Goal: Task Accomplishment & Management: Use online tool/utility

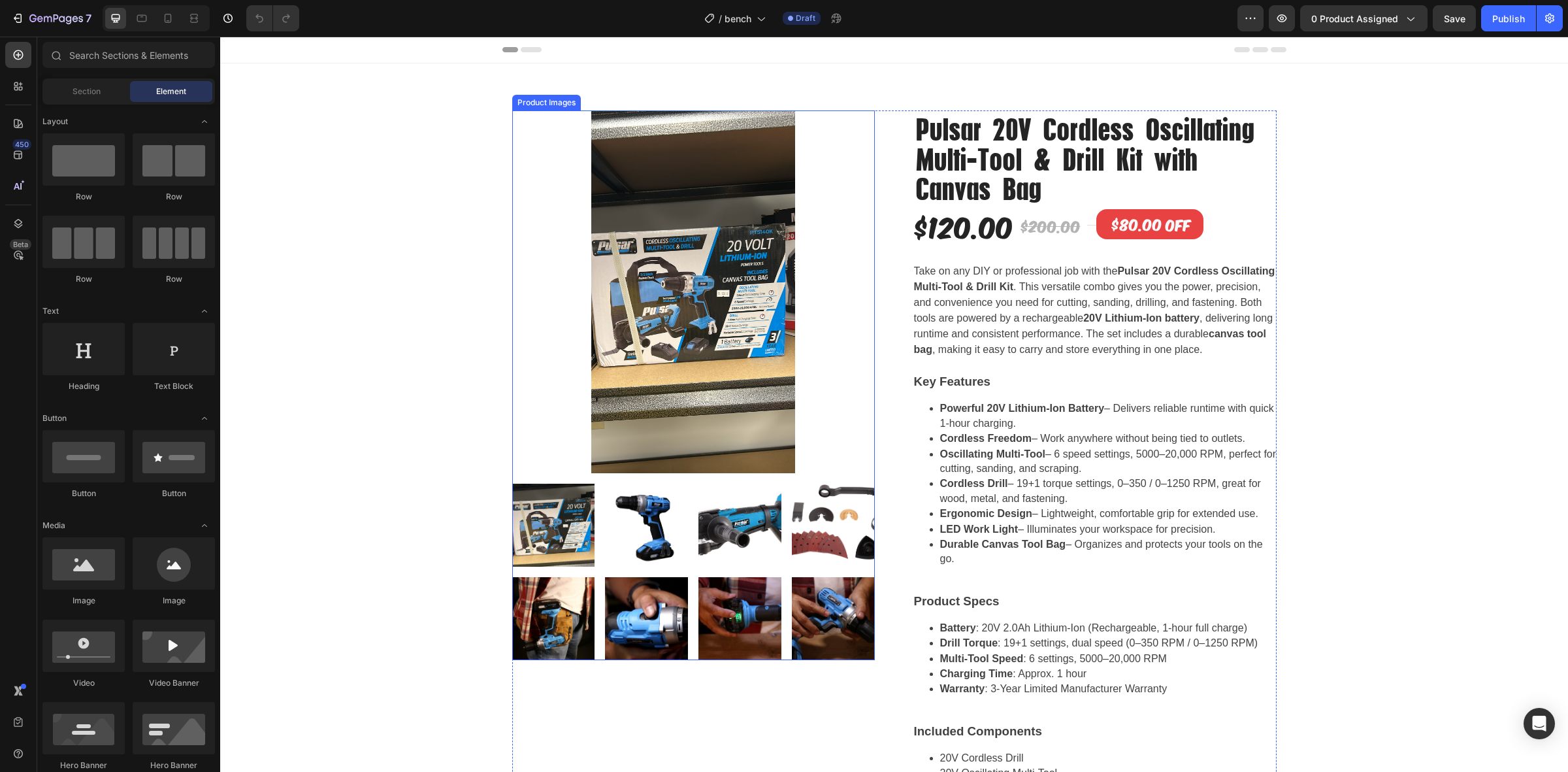
click at [791, 215] on img at bounding box center [694, 291] width 363 height 363
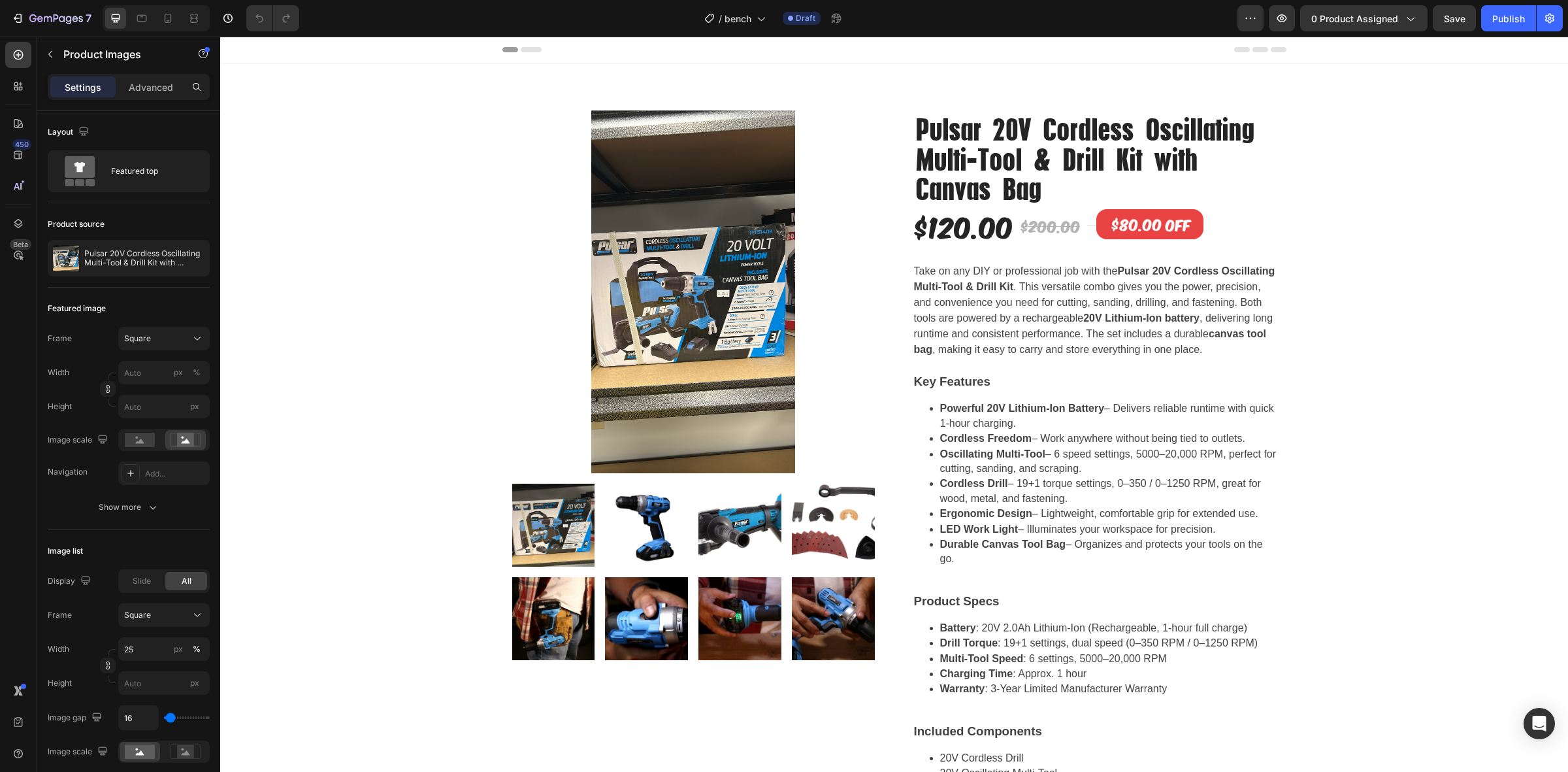
click at [409, 149] on div "Product Images Pulsar 20V Cordless Oscillating Multi-Tool & Drill Kit with Canv…" at bounding box center [894, 556] width 1348 height 985
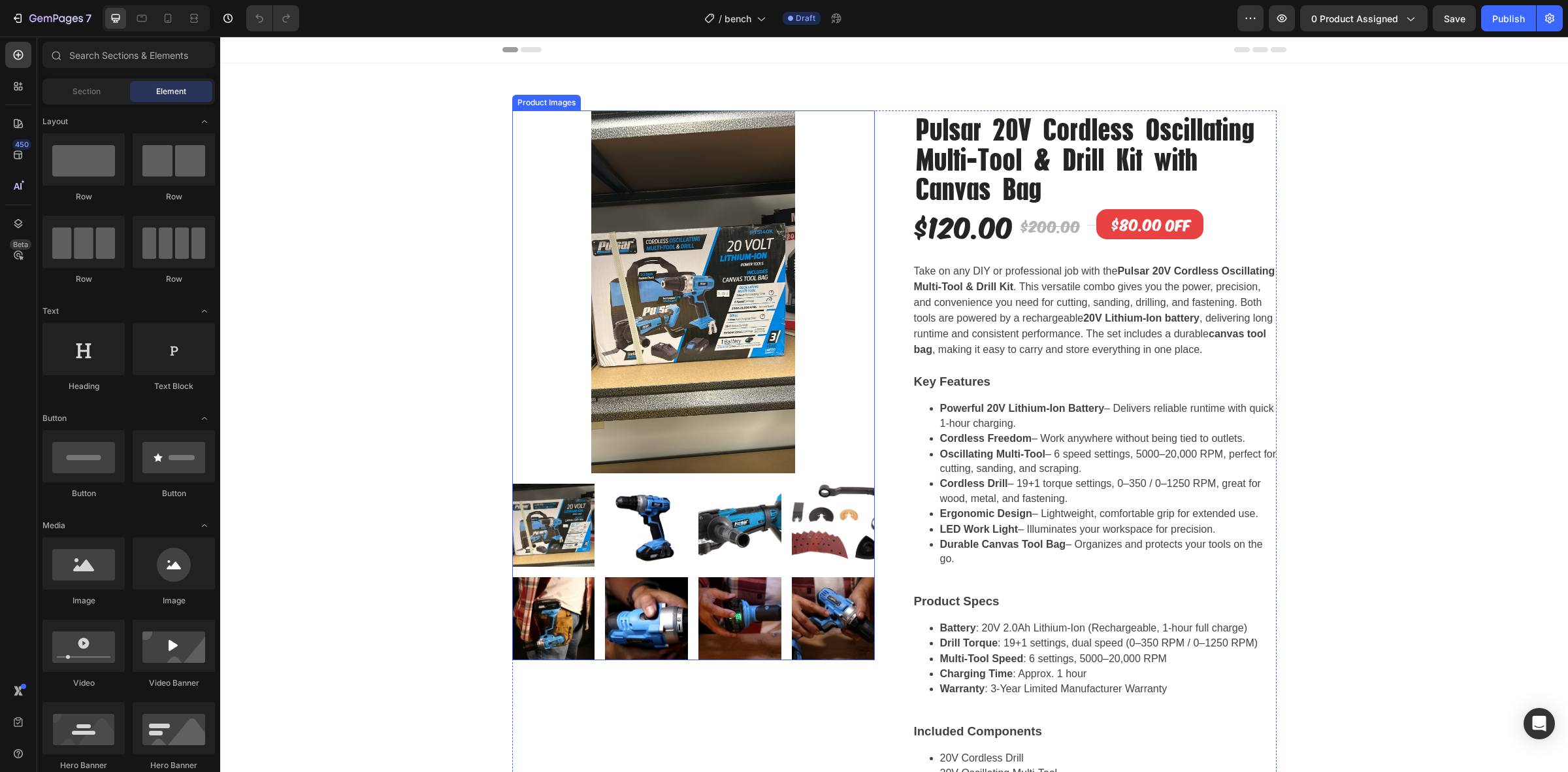
click at [713, 247] on img at bounding box center [694, 291] width 363 height 363
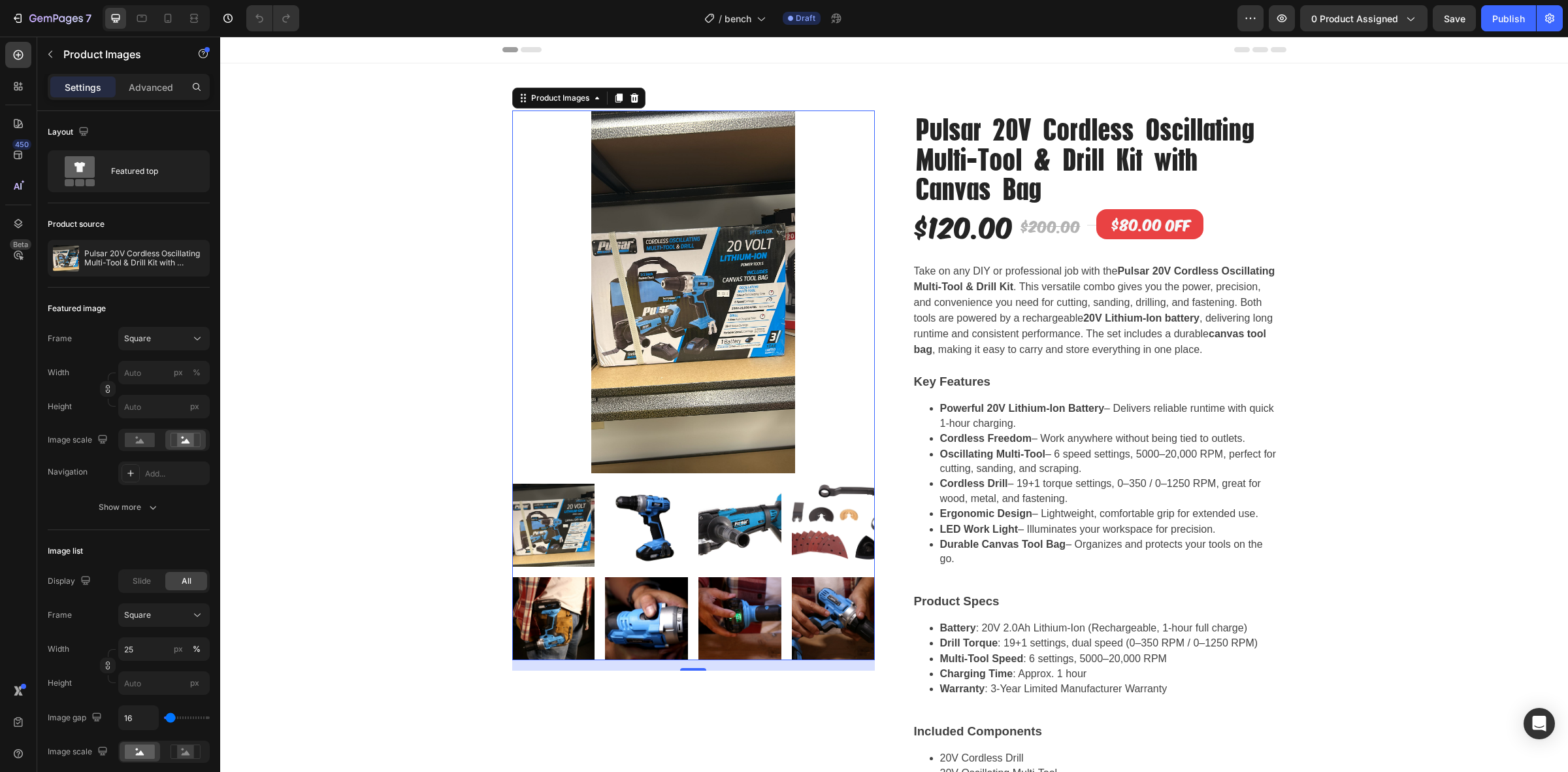
click at [350, 252] on div "Product Images 16 Pulsar 20V Cordless Oscillating Multi-Tool & Drill Kit with C…" at bounding box center [894, 556] width 1348 height 985
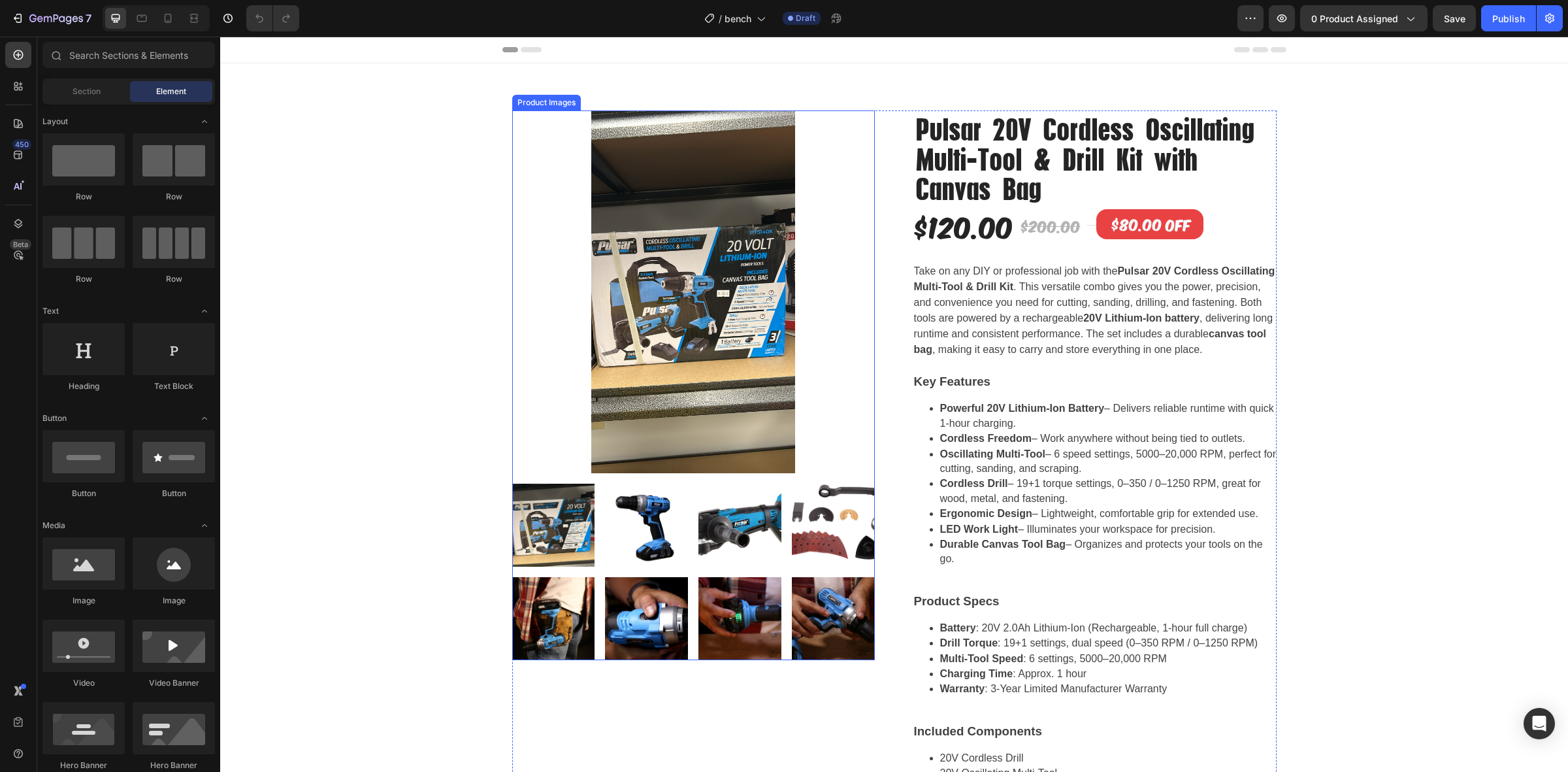
click at [640, 263] on img at bounding box center [694, 291] width 363 height 363
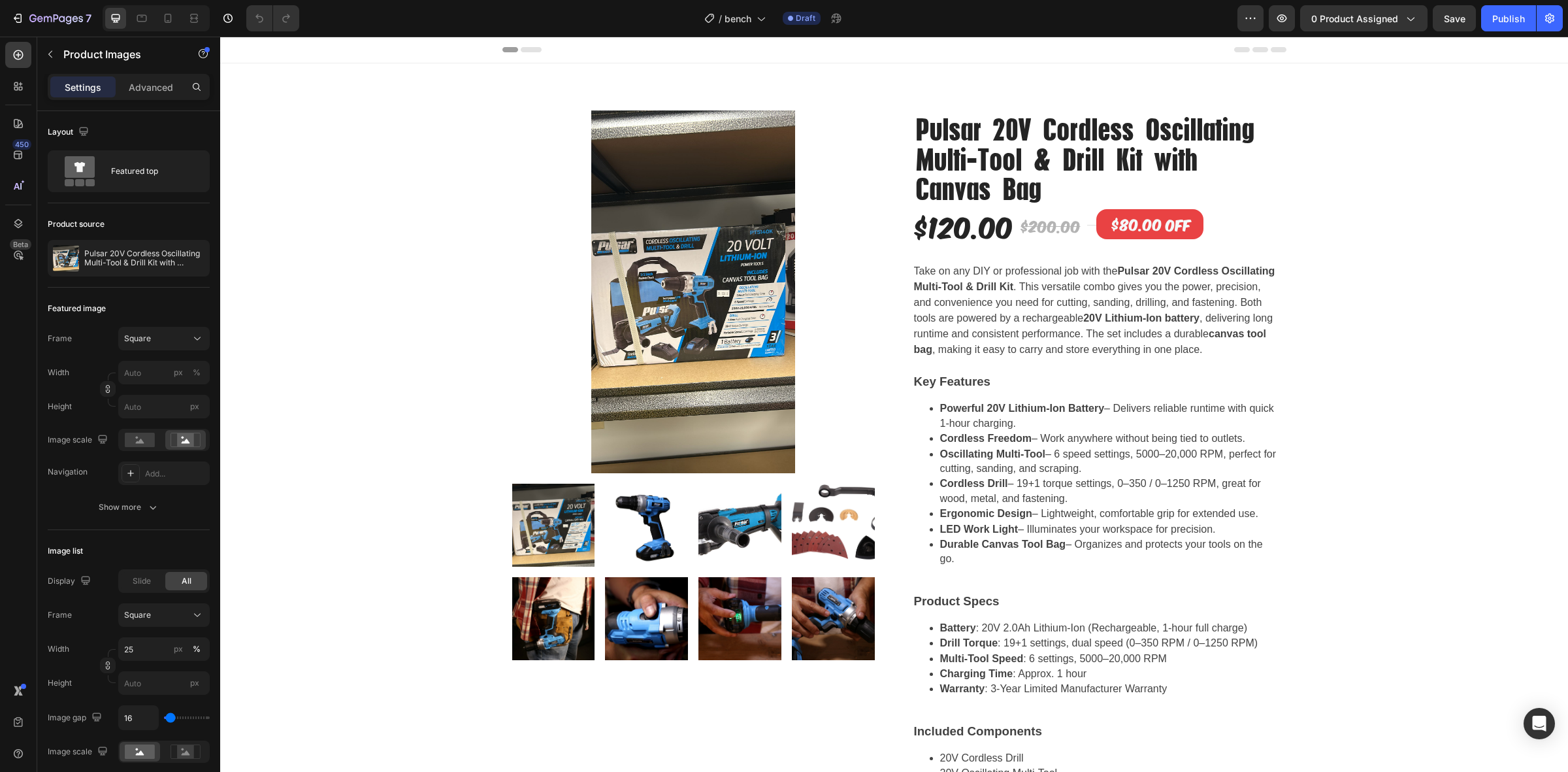
click at [438, 463] on div "Product Images Pulsar 20V Cordless Oscillating Multi-Tool & Drill Kit with Canv…" at bounding box center [894, 556] width 1348 height 985
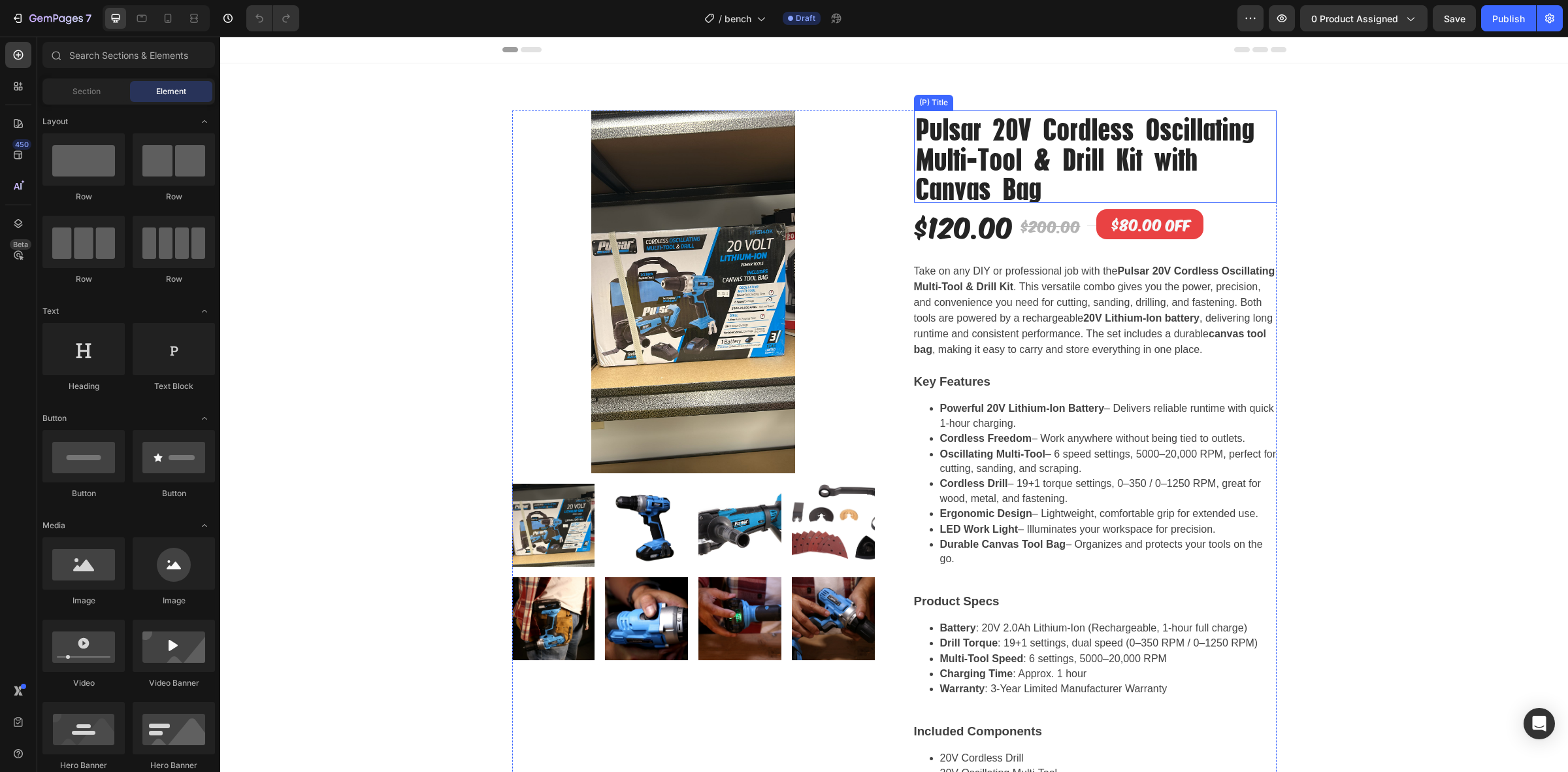
click at [944, 147] on h2 "Pulsar 20V Cordless Oscillating Multi-Tool & Drill Kit with Canvas Bag" at bounding box center [1095, 156] width 363 height 92
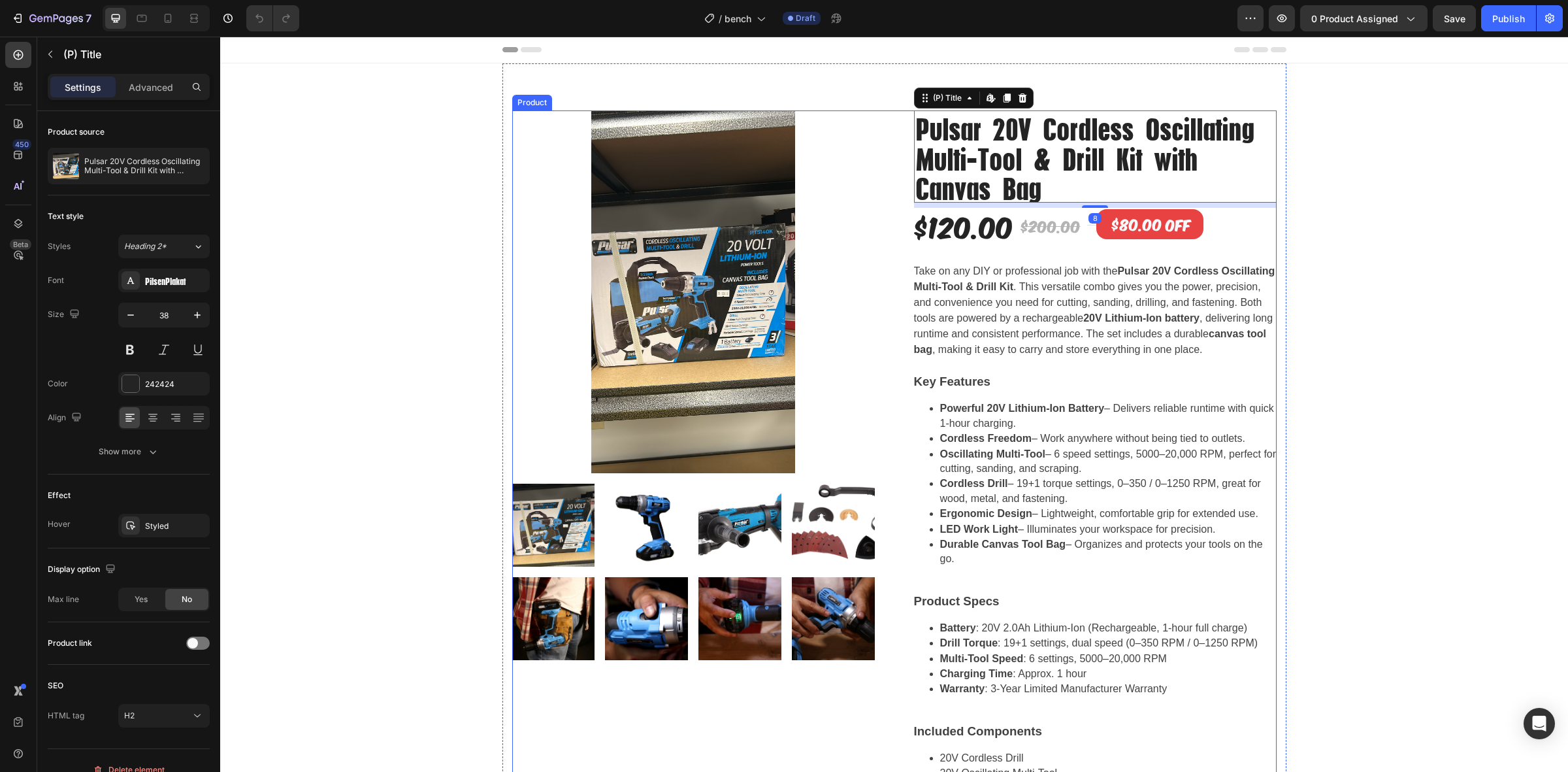
click at [1026, 263] on div "Pulsar 20V Cordless Oscillating Multi-Tool & Drill Kit with Canvas Bag (P) Titl…" at bounding box center [1095, 579] width 363 height 938
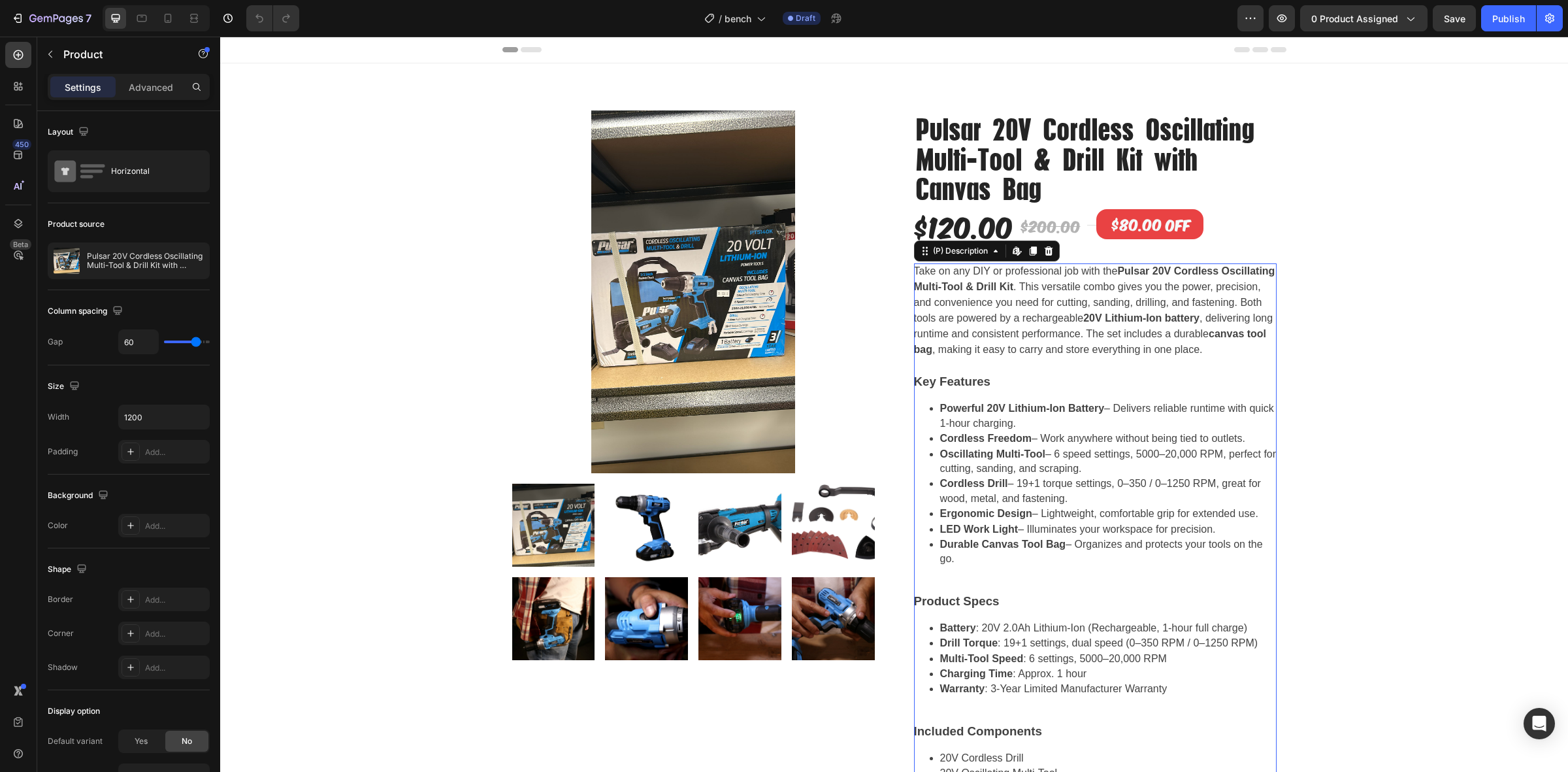
click at [1144, 476] on p "Oscillating Multi-Tool – 6 speed settings, 5000–20,000 RPM, perfect for cutting…" at bounding box center [1108, 461] width 336 height 29
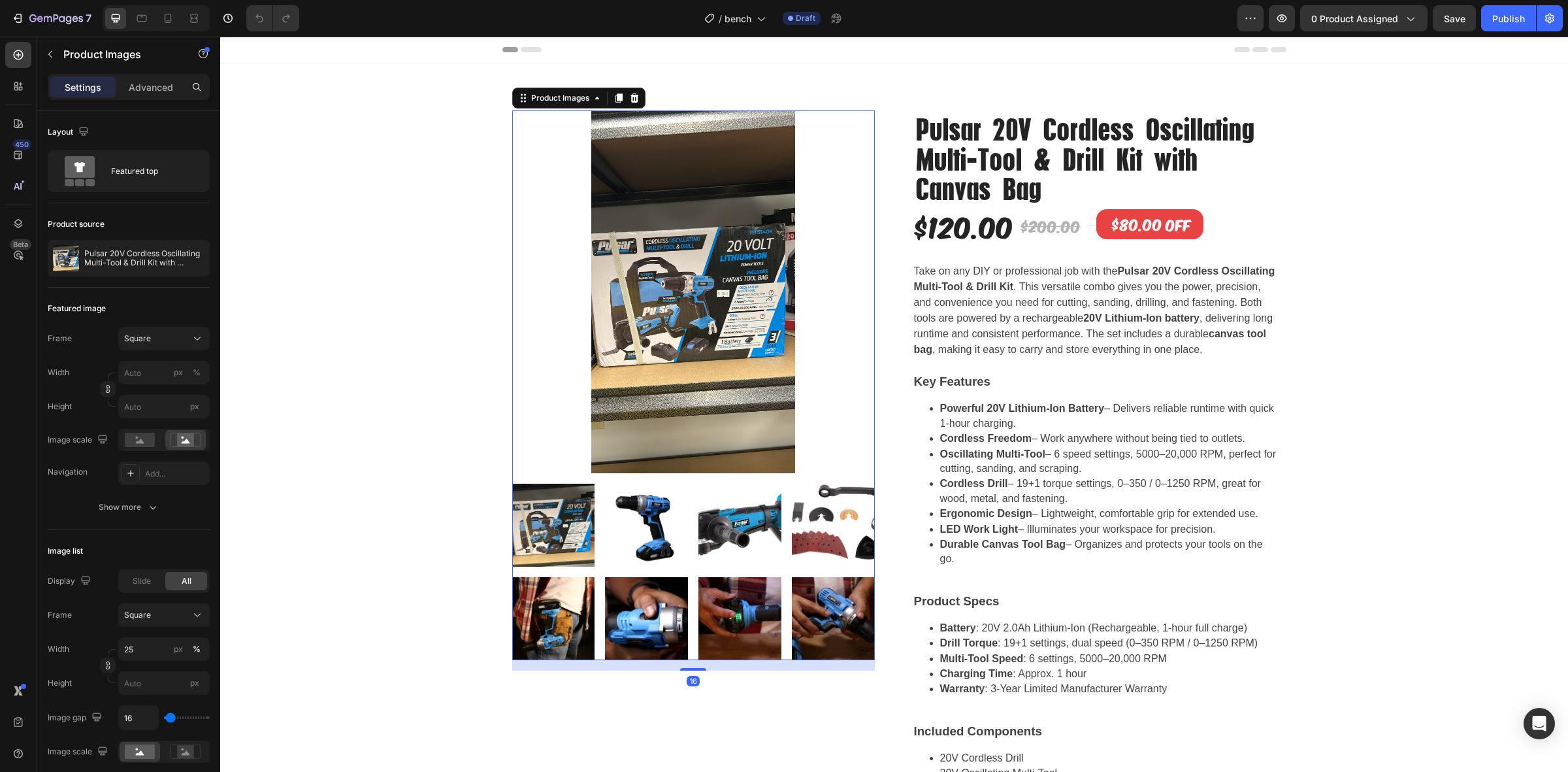
click at [588, 196] on img at bounding box center [694, 291] width 363 height 363
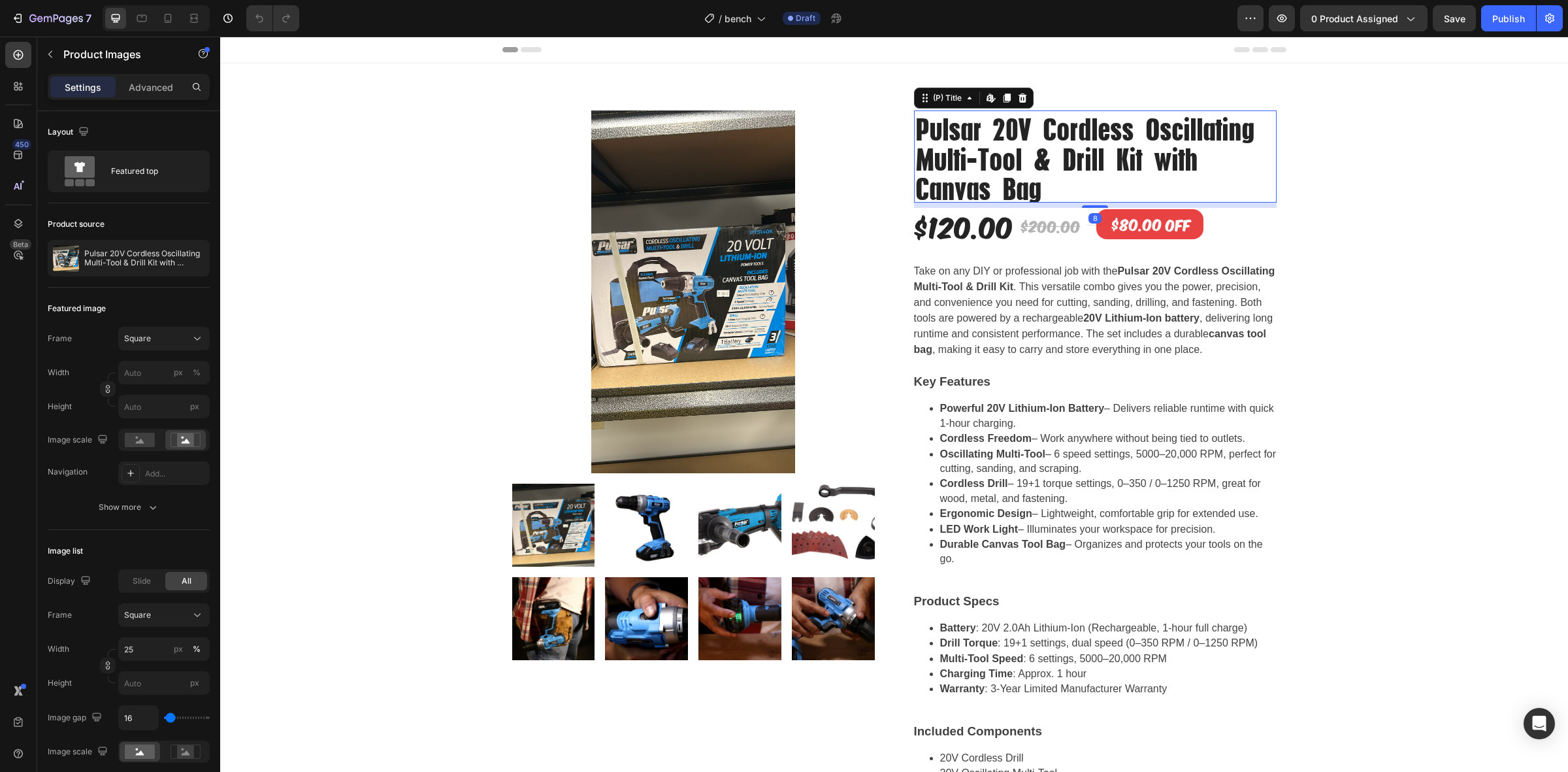
click at [975, 201] on h2 "Pulsar 20V Cordless Oscillating Multi-Tool & Drill Kit with Canvas Bag" at bounding box center [1095, 156] width 363 height 92
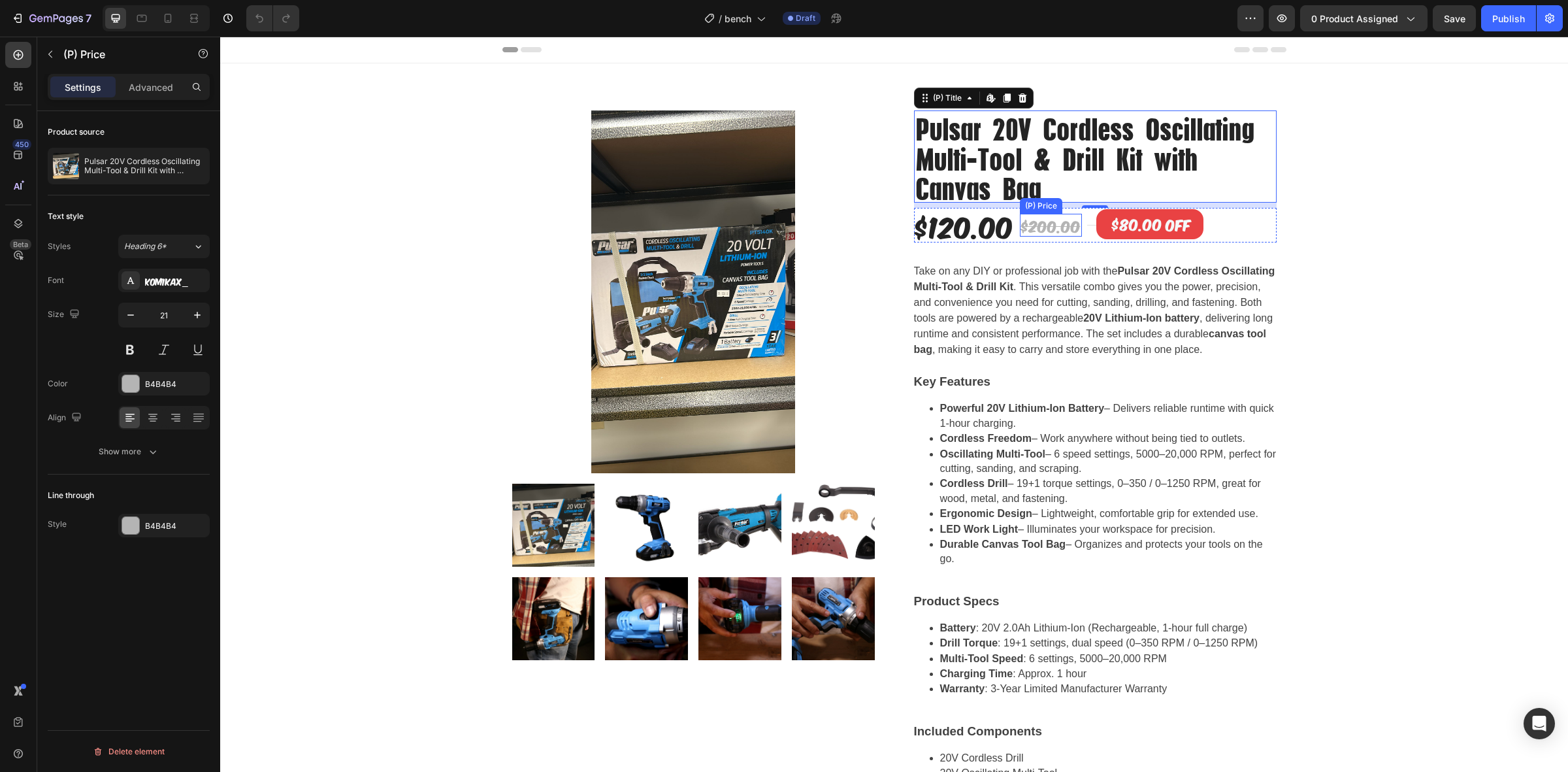
click at [1032, 236] on div "$200.00 (P) Price (P) Price" at bounding box center [1051, 225] width 62 height 23
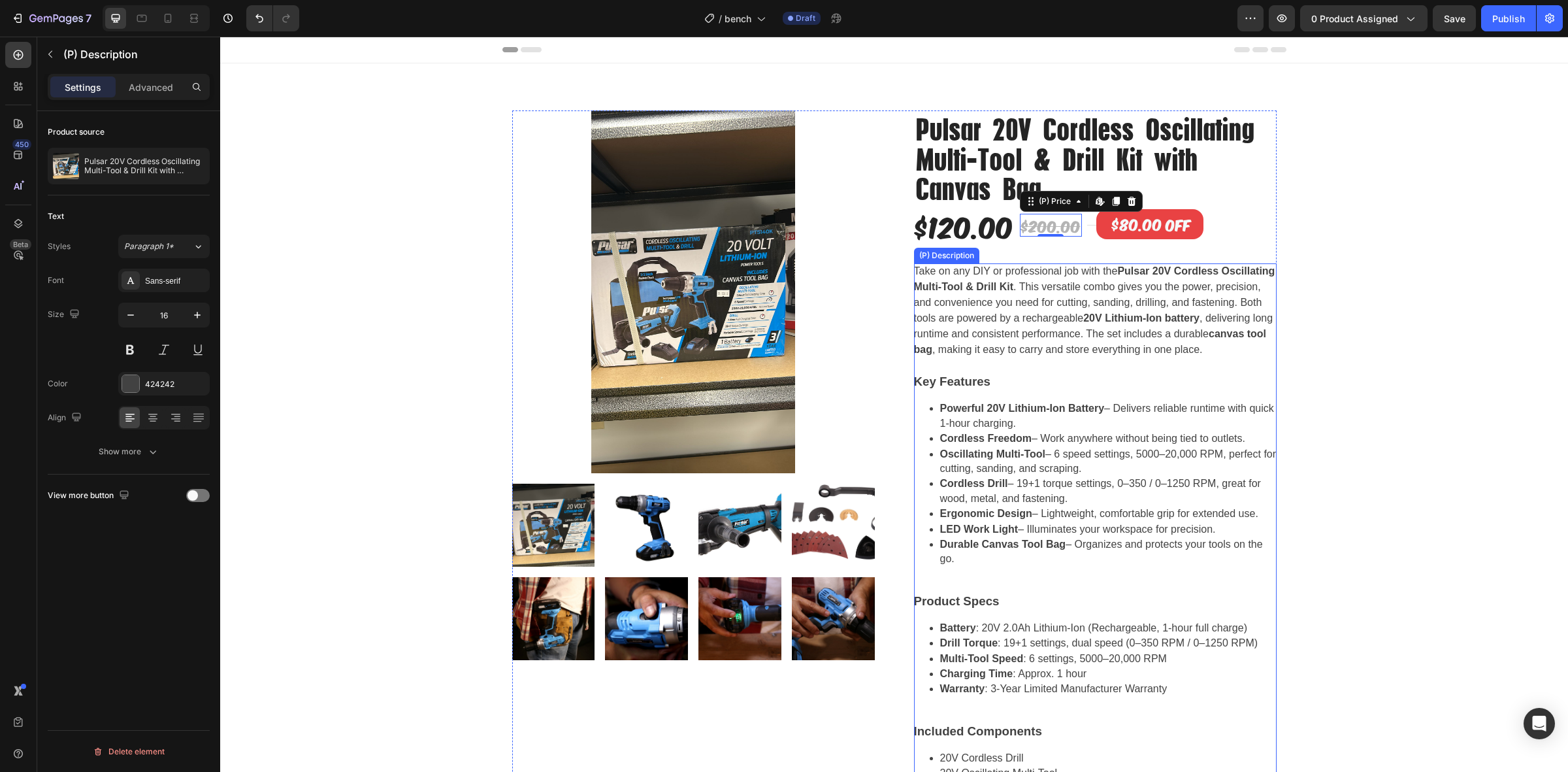
click at [1033, 343] on p "Take on any DIY or professional job with the Pulsar 20V Cordless Oscillating Mu…" at bounding box center [1095, 310] width 361 height 90
click at [965, 256] on div "(P) Description" at bounding box center [960, 251] width 60 height 12
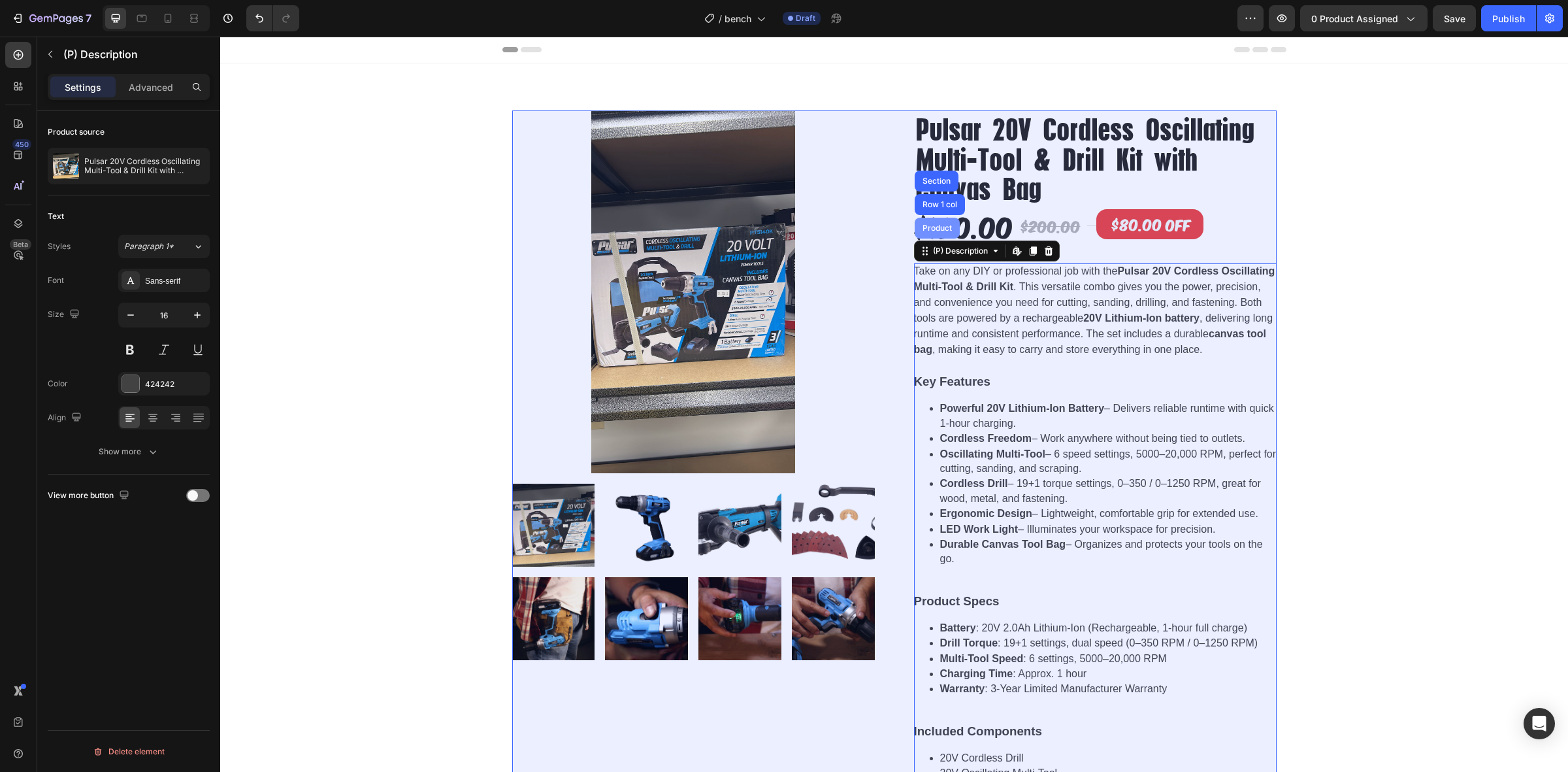
click at [939, 232] on div "Product" at bounding box center [937, 227] width 45 height 21
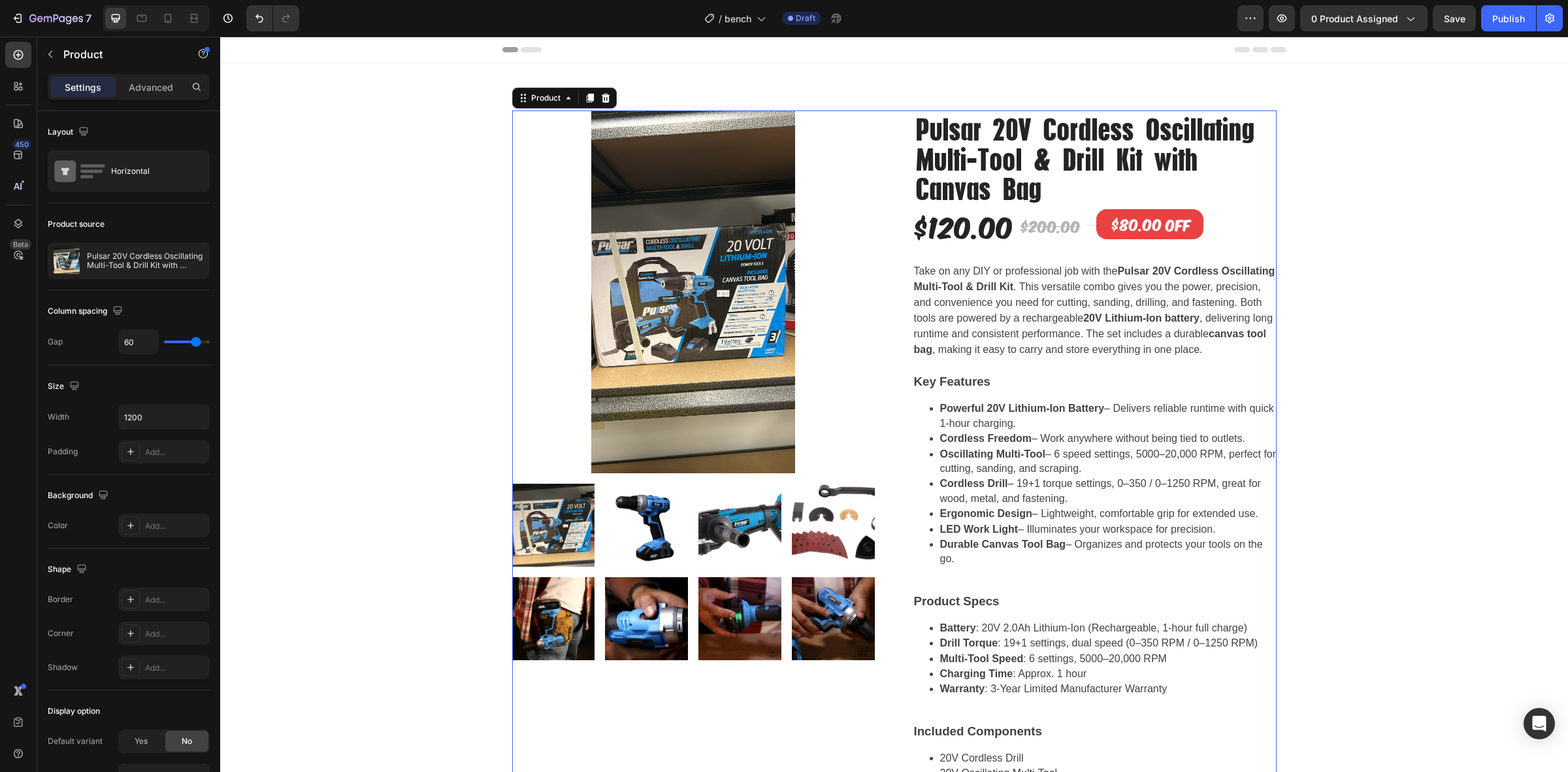
click at [397, 217] on div "Product Images Pulsar 20V Cordless Oscillating Multi-Tool & Drill Kit with Canv…" at bounding box center [894, 556] width 1348 height 985
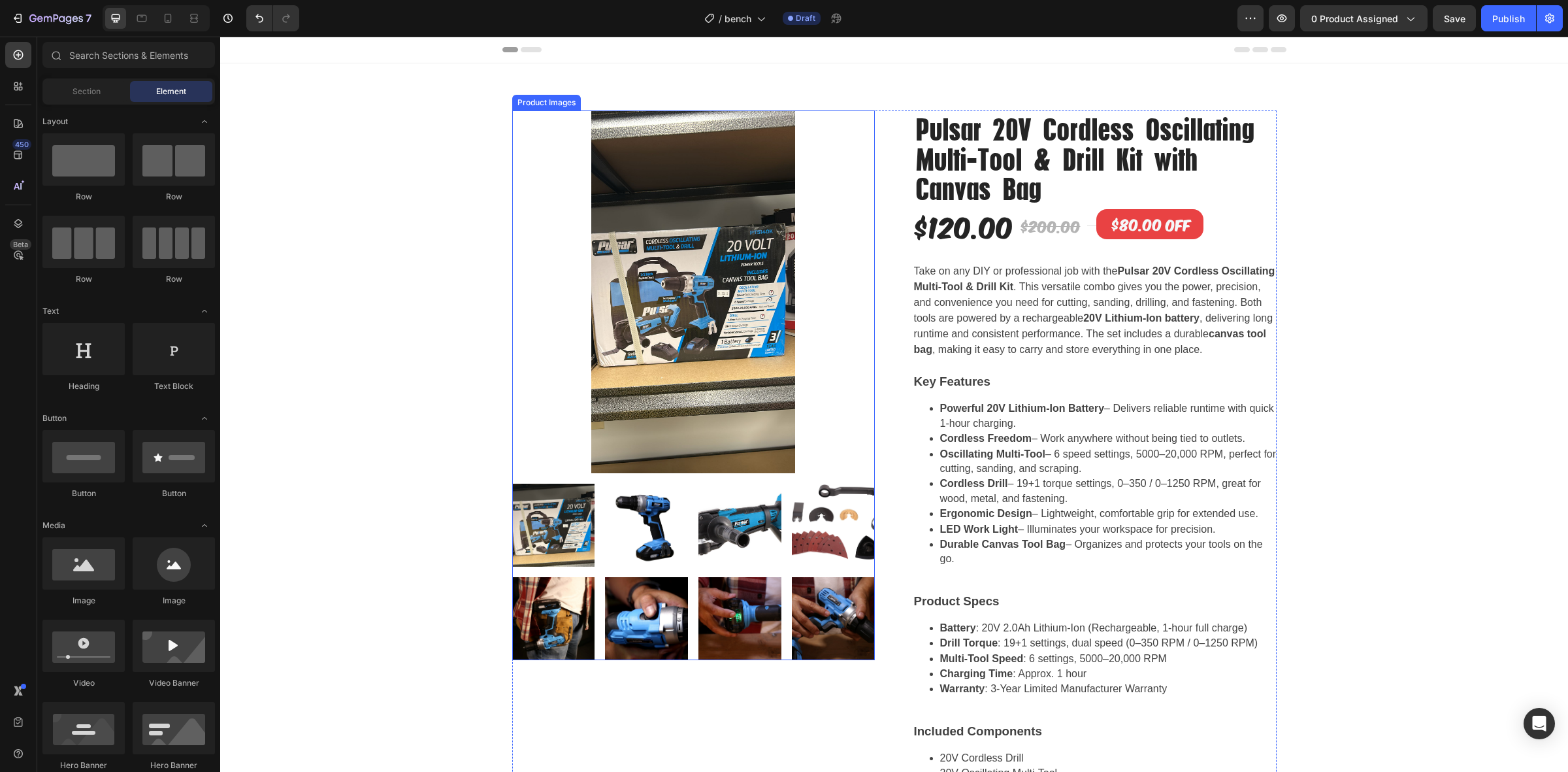
click at [694, 239] on img at bounding box center [694, 291] width 363 height 363
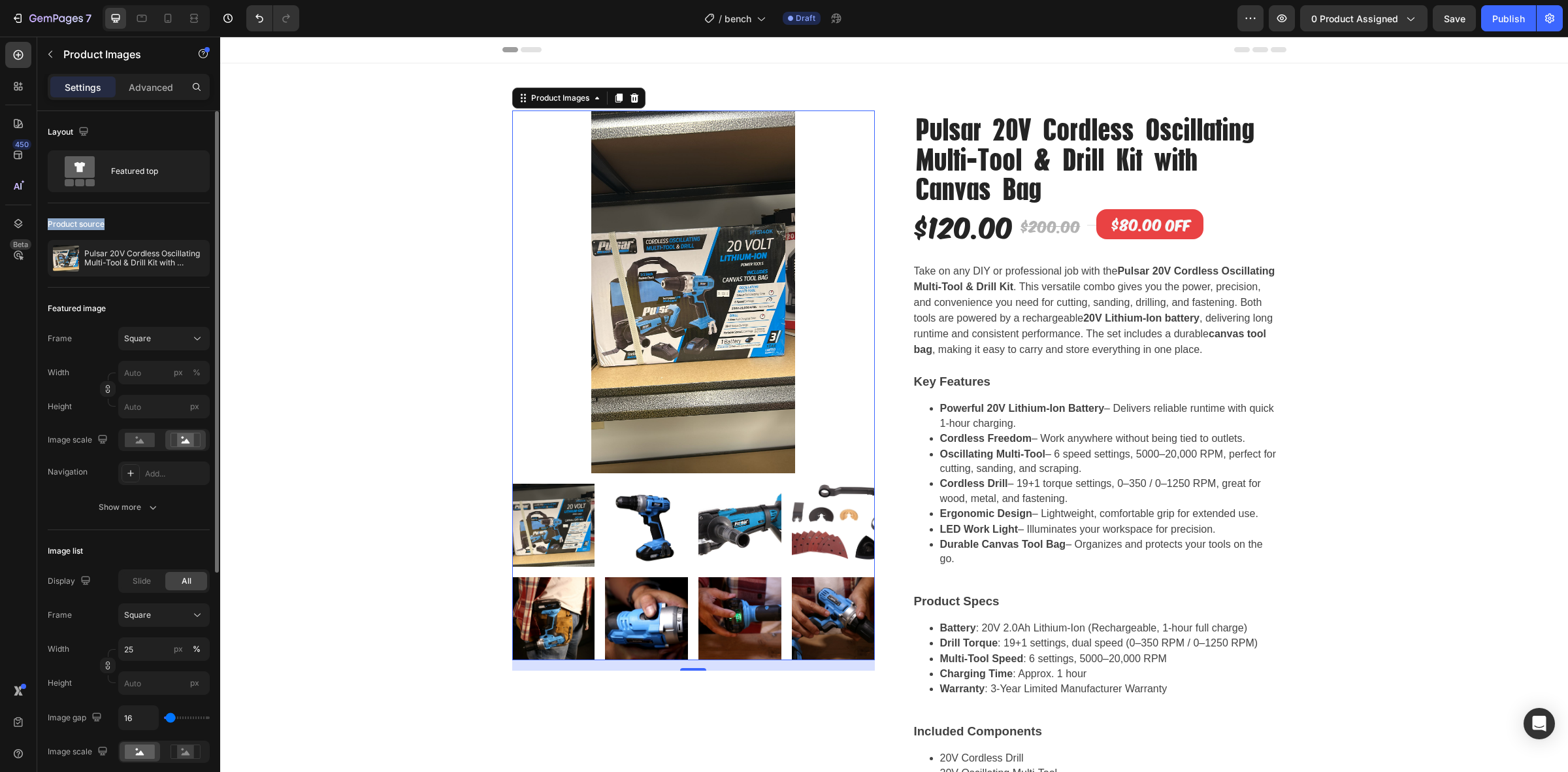
drag, startPoint x: 45, startPoint y: 224, endPoint x: 113, endPoint y: 223, distance: 68.0
click at [113, 223] on div "Layout Featured top Product source Pulsar 20V Cordless Oscillating Multi-Tool &…" at bounding box center [128, 638] width 183 height 1054
copy div "Product source"
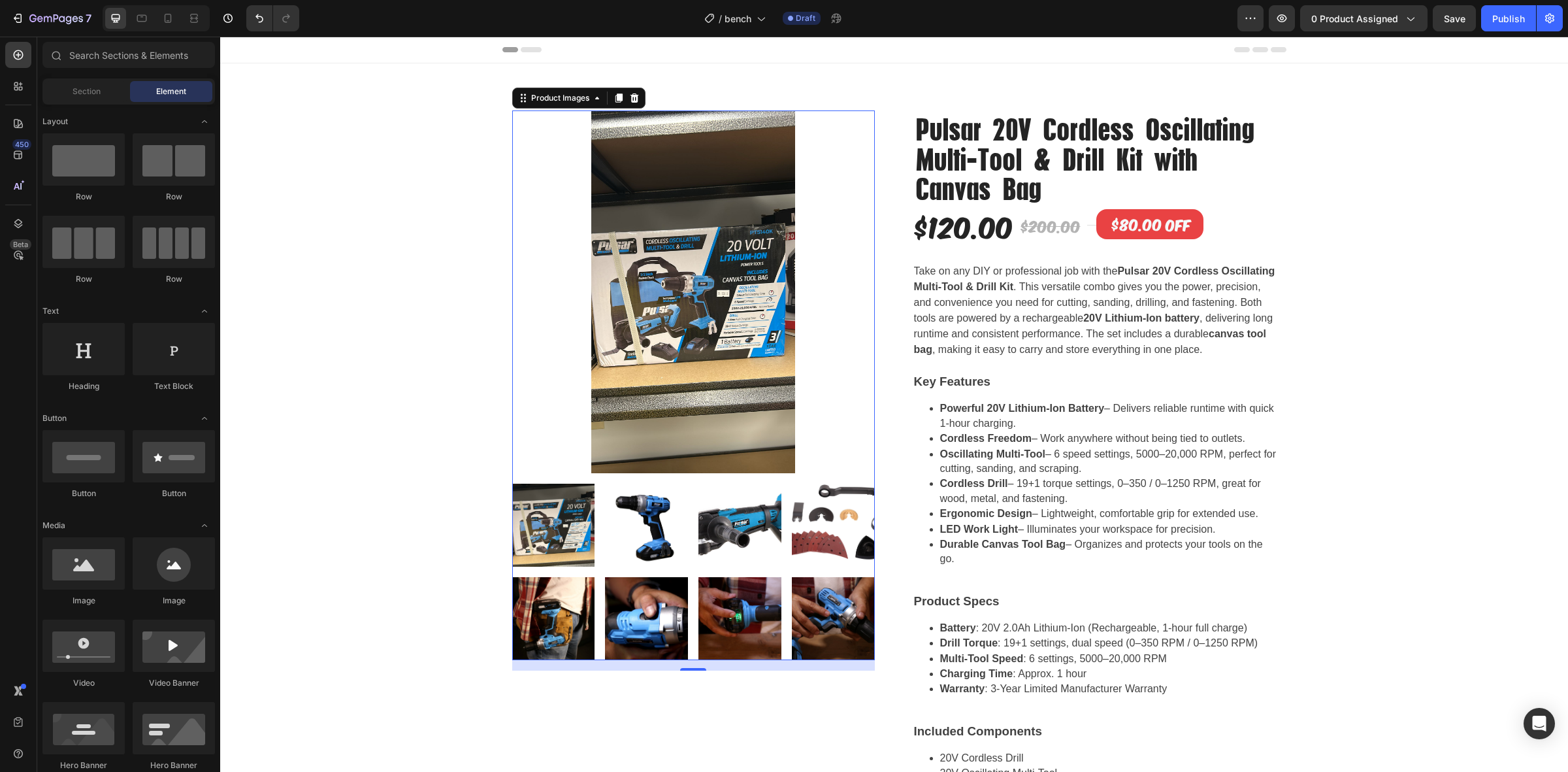
click at [282, 226] on div "Product Images 16 Pulsar 20V Cordless Oscillating Multi-Tool & Drill Kit with C…" at bounding box center [894, 556] width 1348 height 985
click at [642, 262] on img at bounding box center [694, 291] width 363 height 363
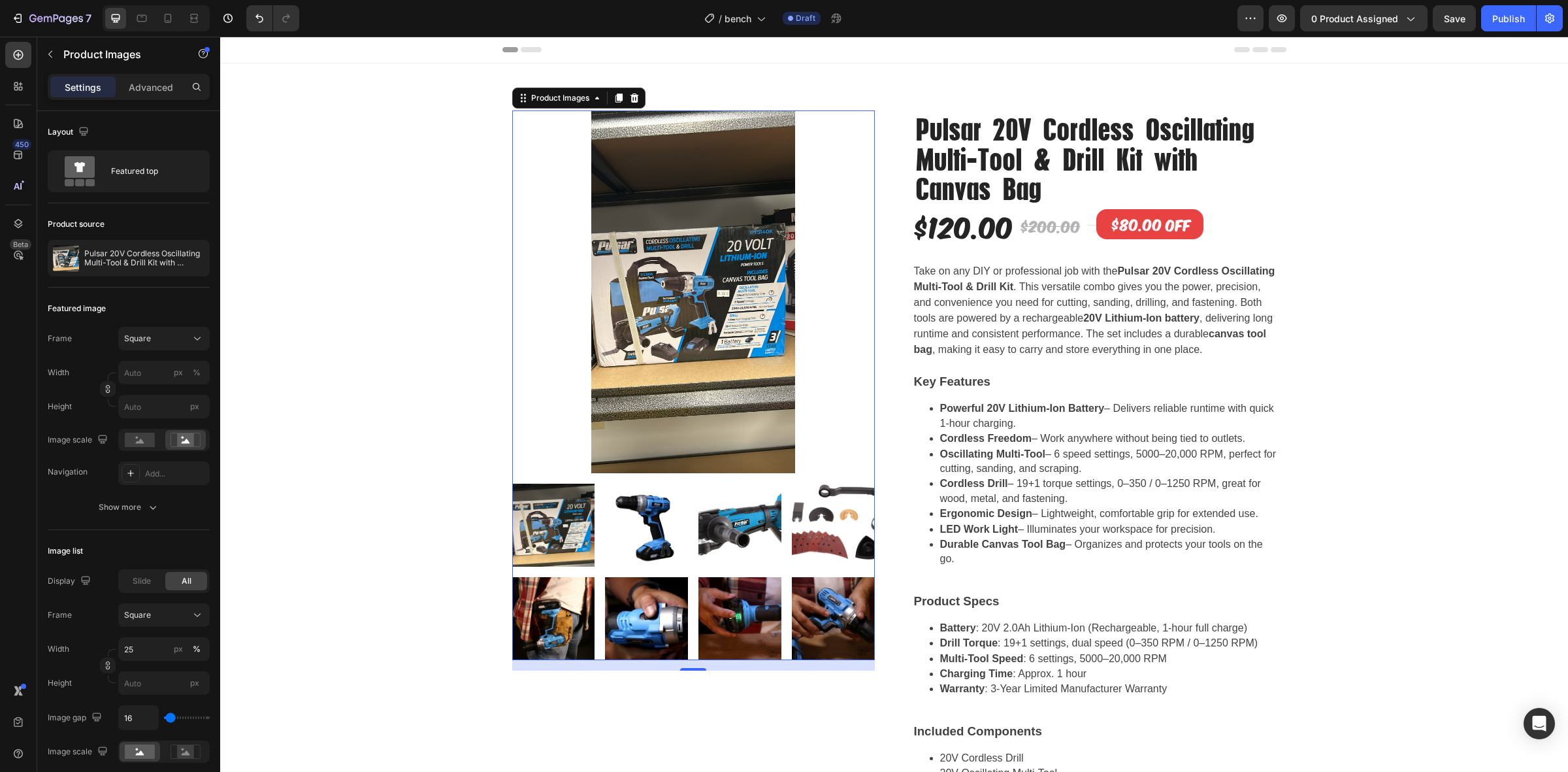
click at [429, 216] on div "Product Images 16 Pulsar 20V Cordless Oscillating Multi-Tool & Drill Kit with C…" at bounding box center [894, 556] width 1348 height 985
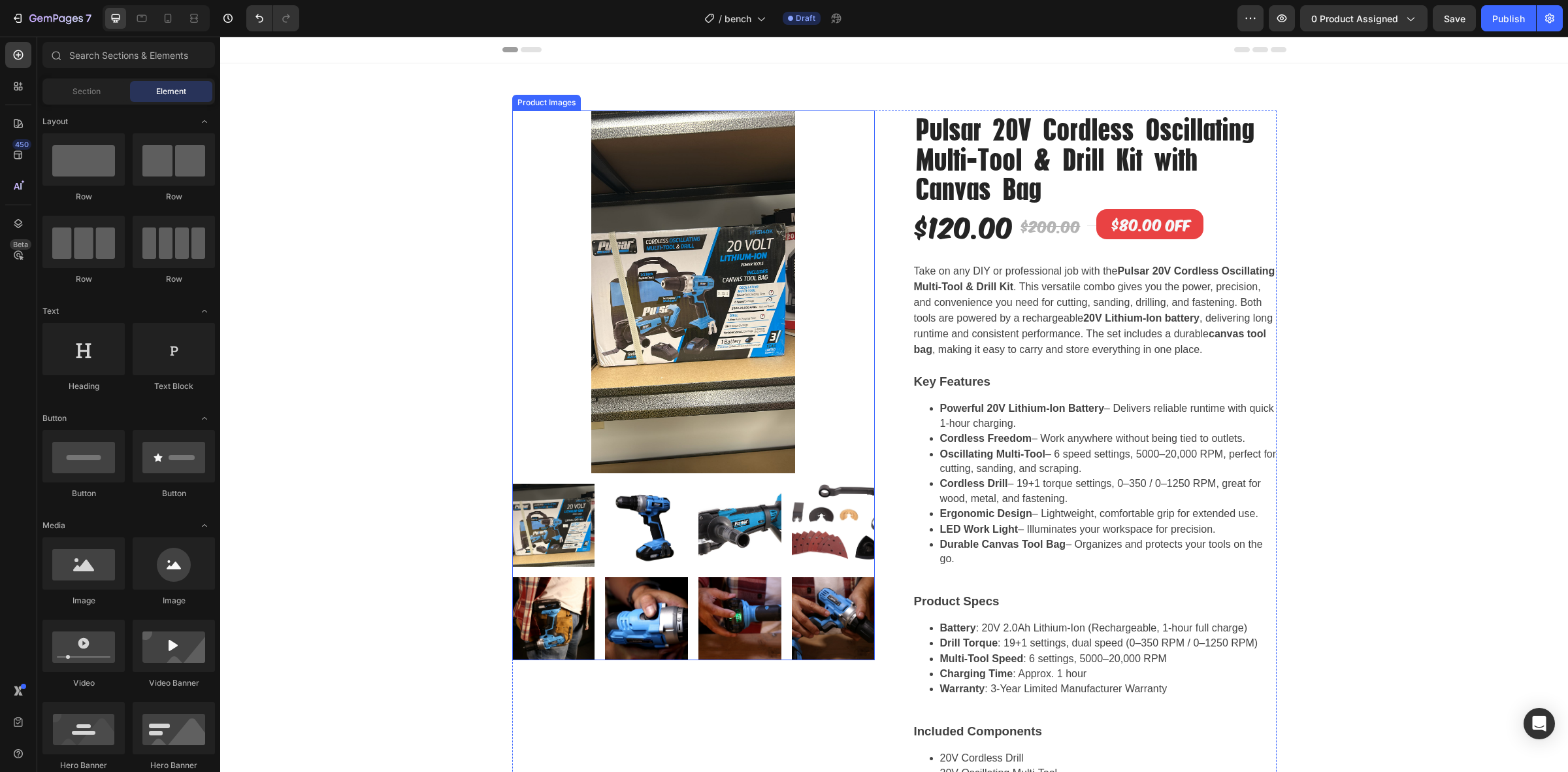
click at [706, 287] on img at bounding box center [694, 291] width 363 height 363
click at [335, 263] on div "Product Images 16 Pulsar 20V Cordless Oscillating Multi-Tool & Drill Kit with C…" at bounding box center [894, 556] width 1348 height 985
click at [655, 283] on img at bounding box center [694, 291] width 363 height 363
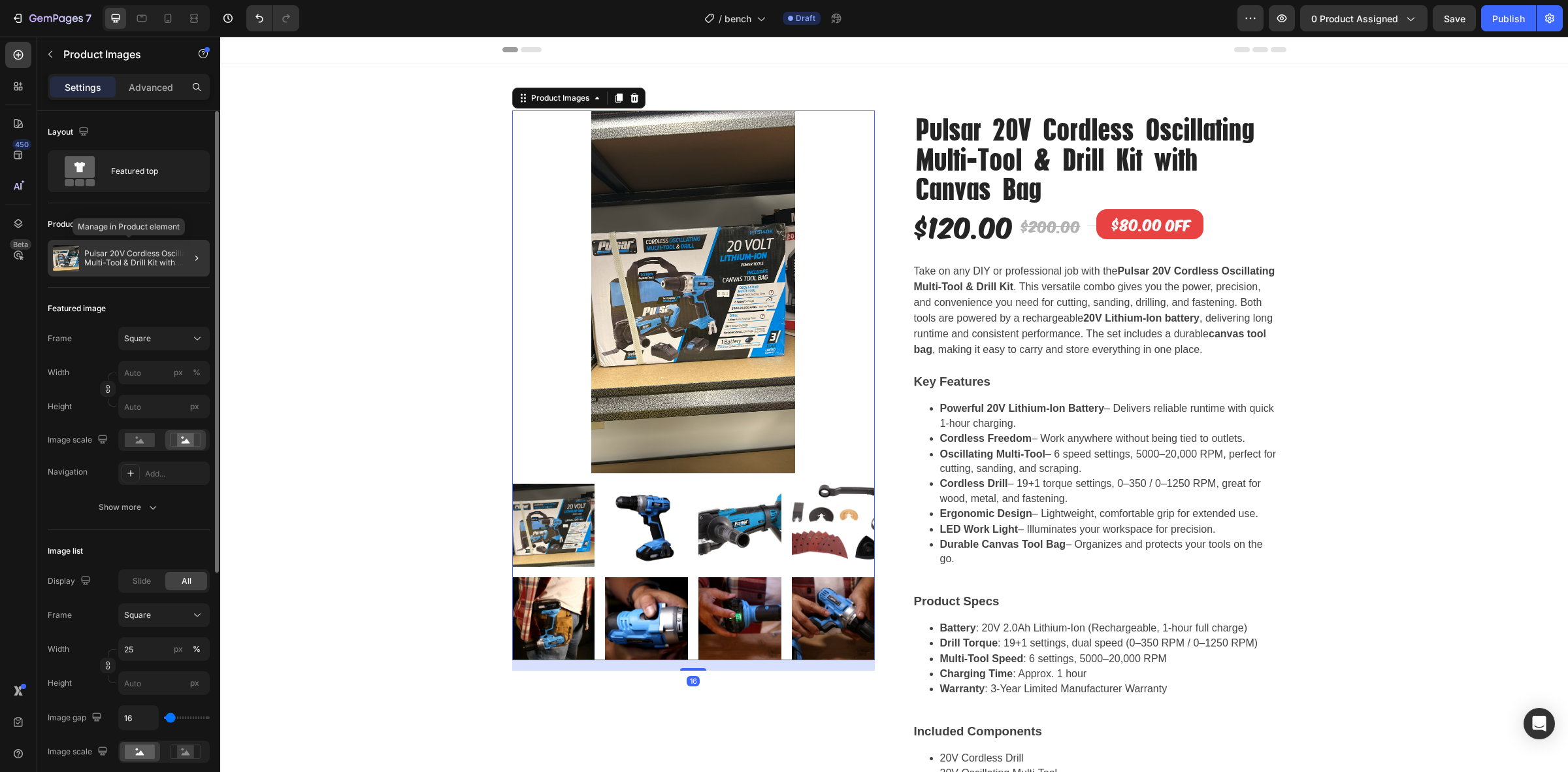
click at [129, 262] on p "Pulsar 20V Cordless Oscillating Multi-Tool & Drill Kit with Canvas Bag" at bounding box center [144, 258] width 120 height 18
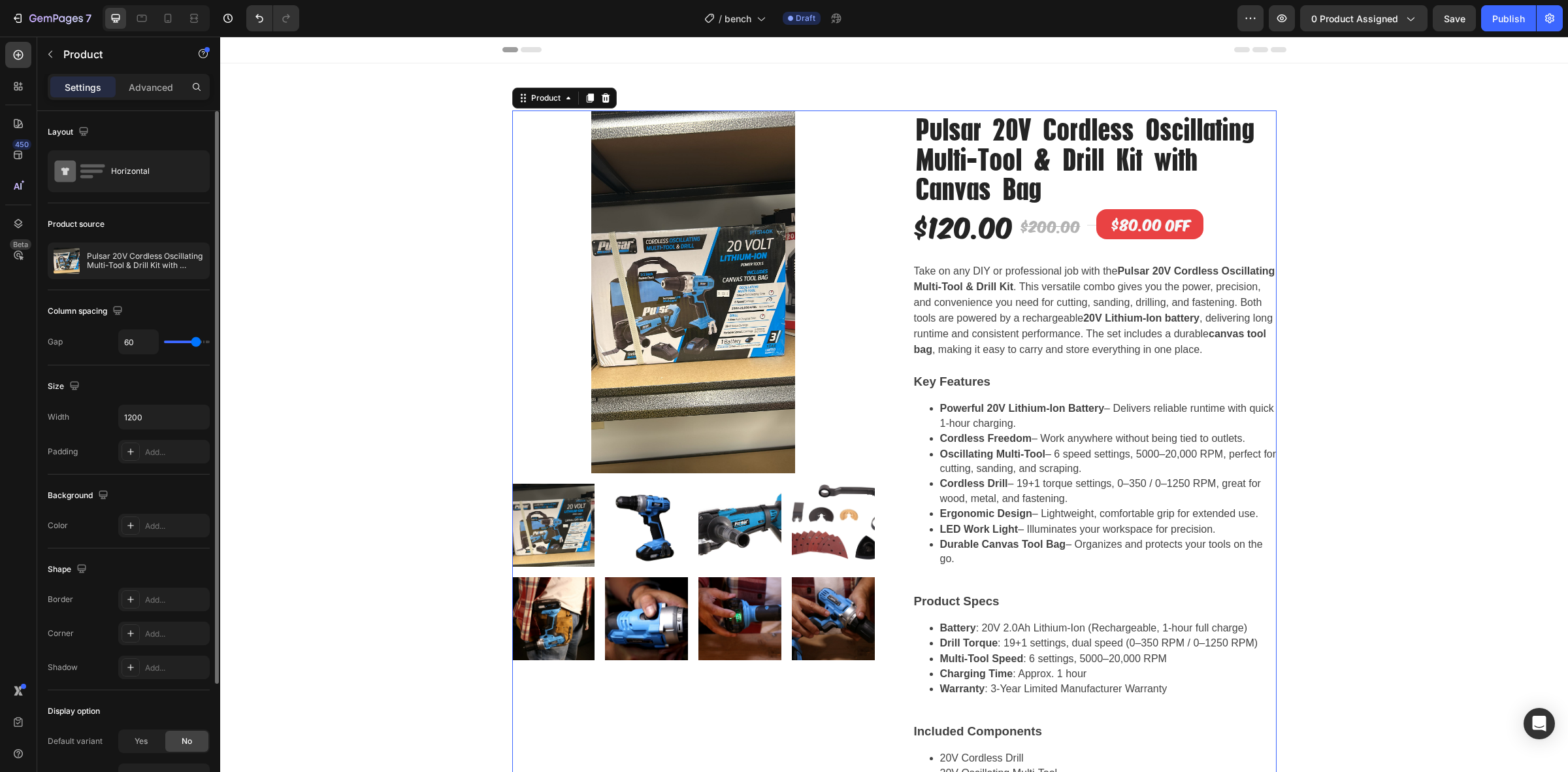
click at [129, 262] on p "Pulsar 20V Cordless Oscillating Multi-Tool & Drill Kit with Canvas Bag" at bounding box center [145, 261] width 117 height 18
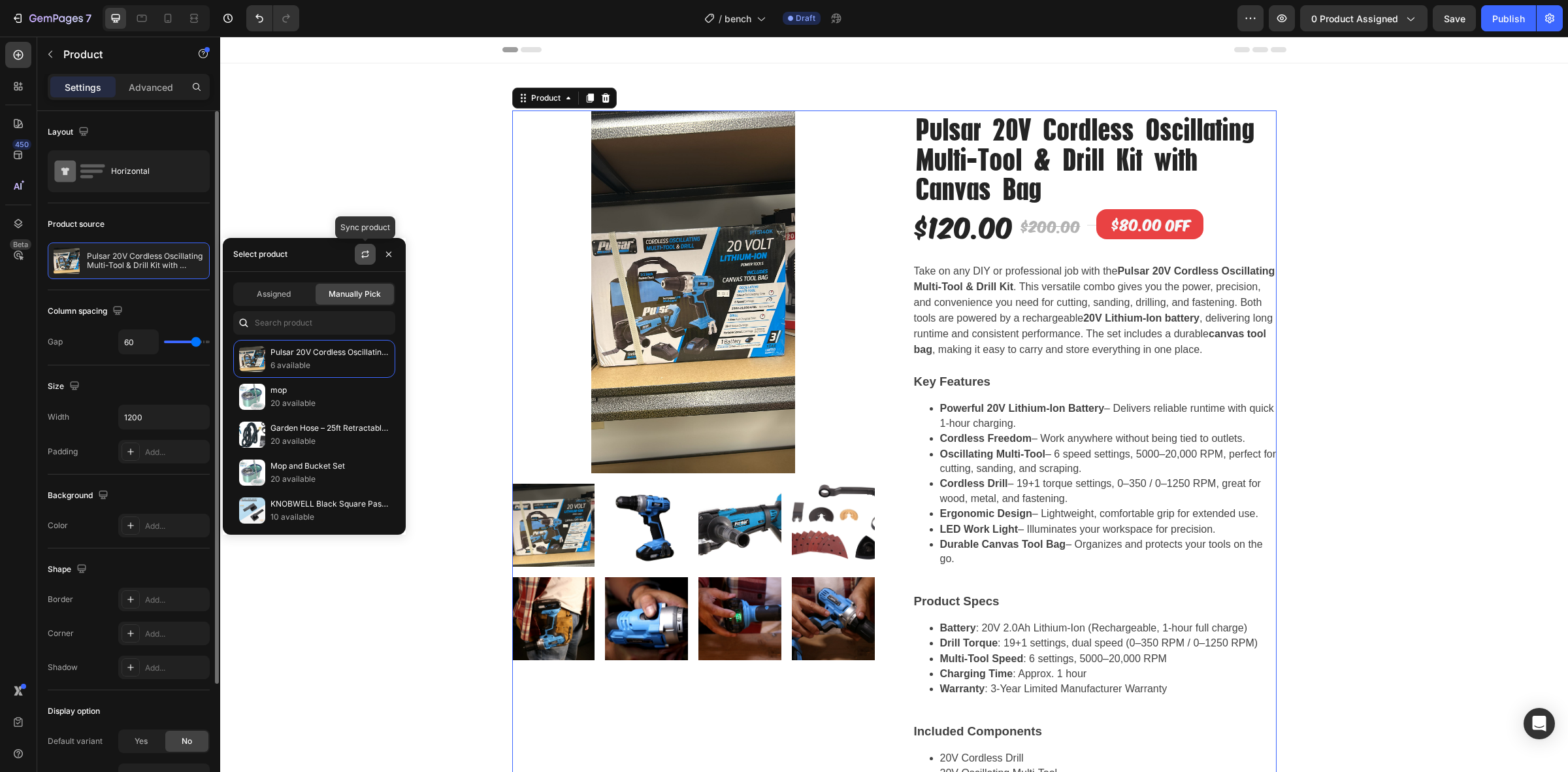
click at [364, 256] on icon "button" at bounding box center [365, 257] width 7 height 4
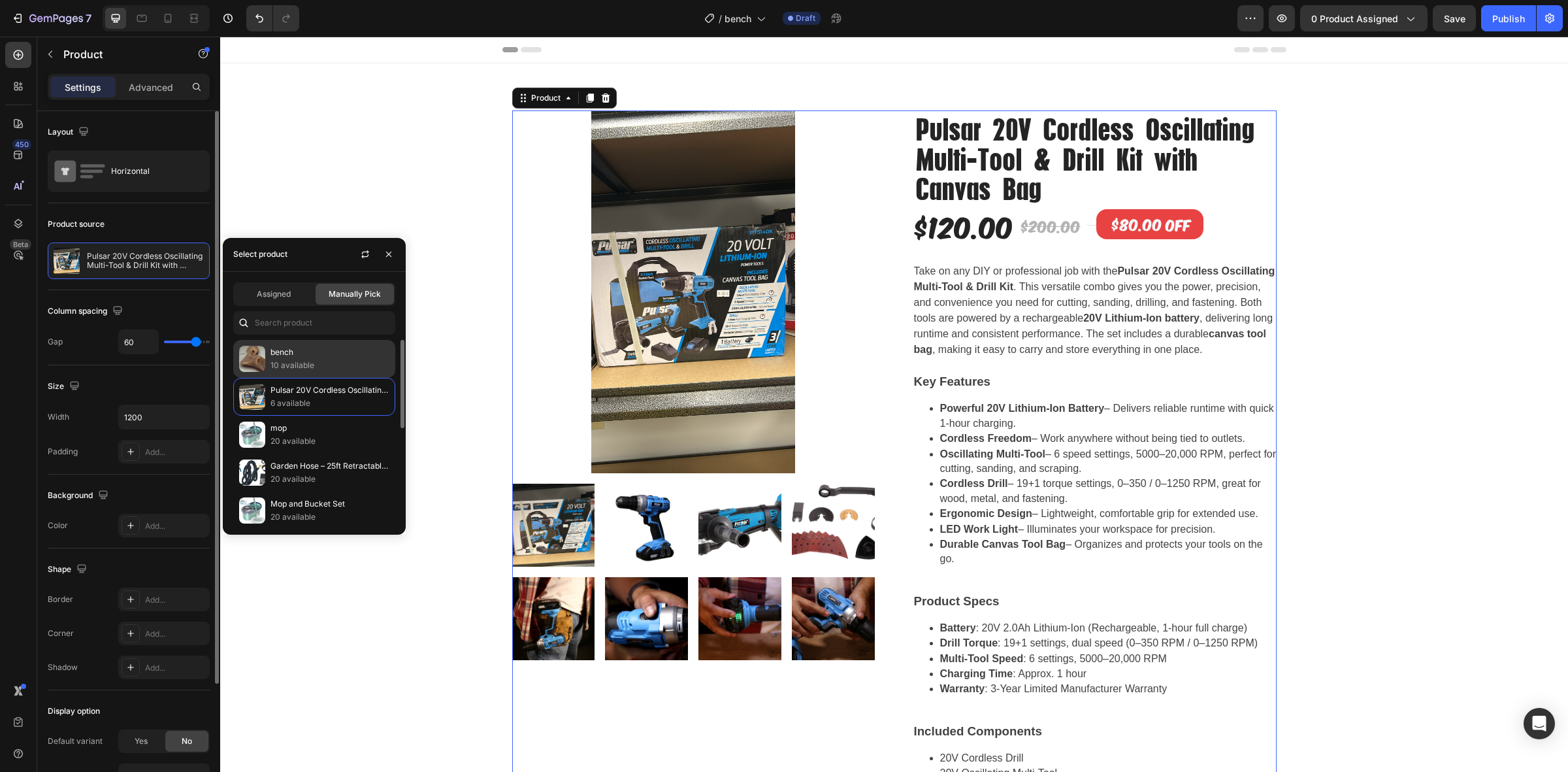
click at [295, 360] on p "10 available" at bounding box center [330, 365] width 119 height 13
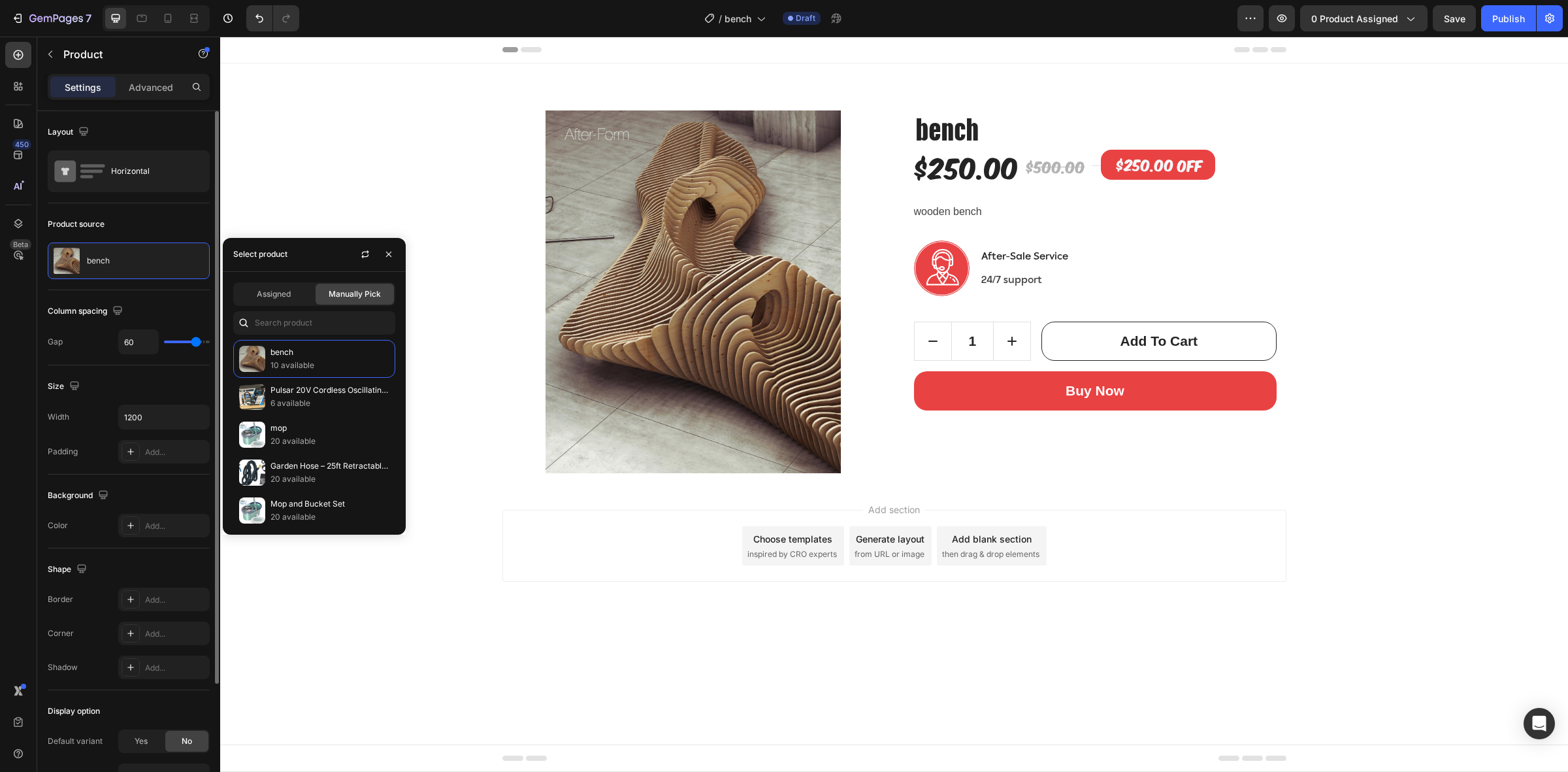
click at [1020, 183] on div "bench (P) Title $250.00 (P) Price (P) Price $500.00 (P) Price (P) Price Title L…" at bounding box center [1095, 296] width 363 height 373
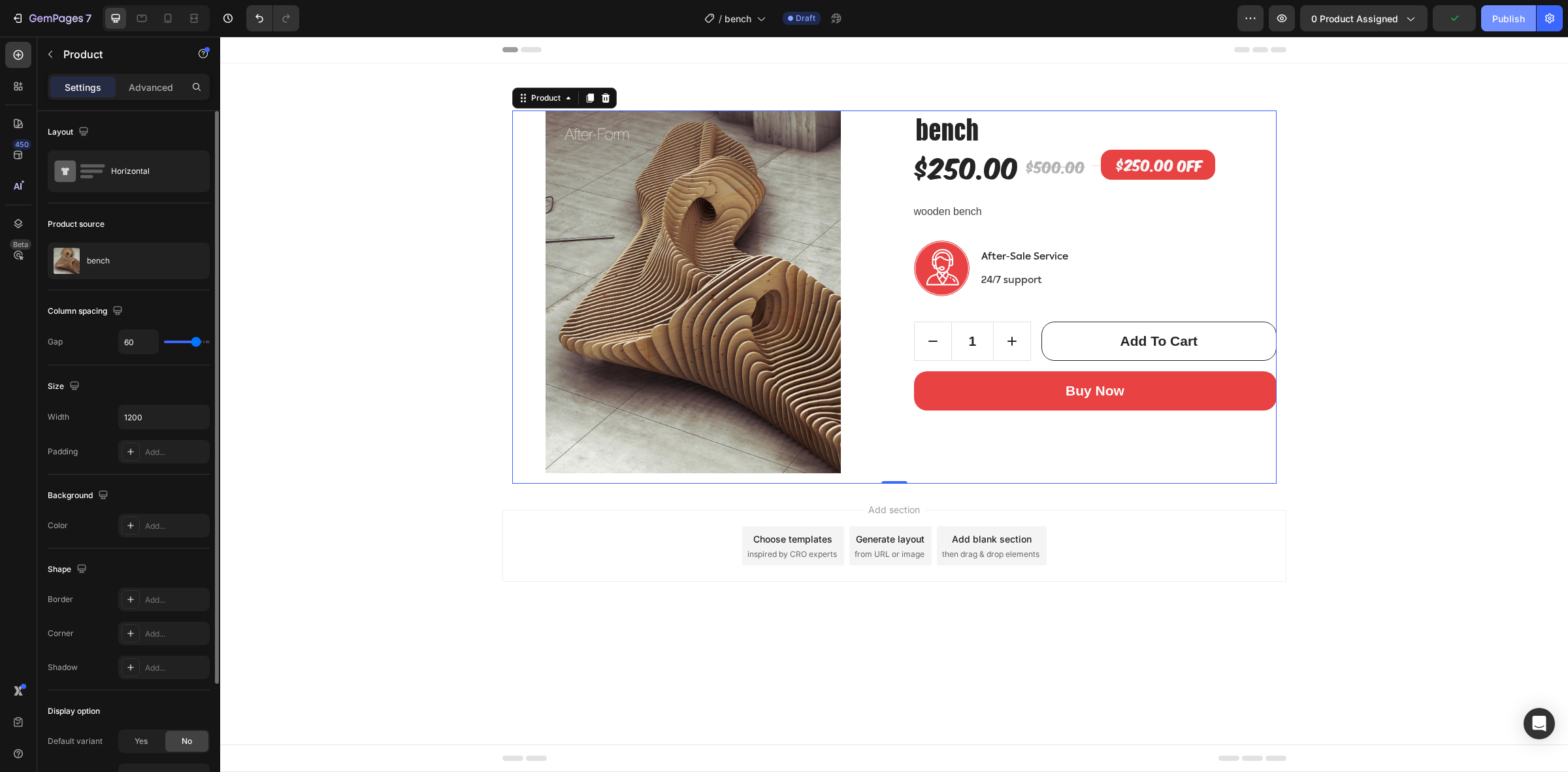
click at [1518, 18] on div "Publish" at bounding box center [1509, 18] width 33 height 14
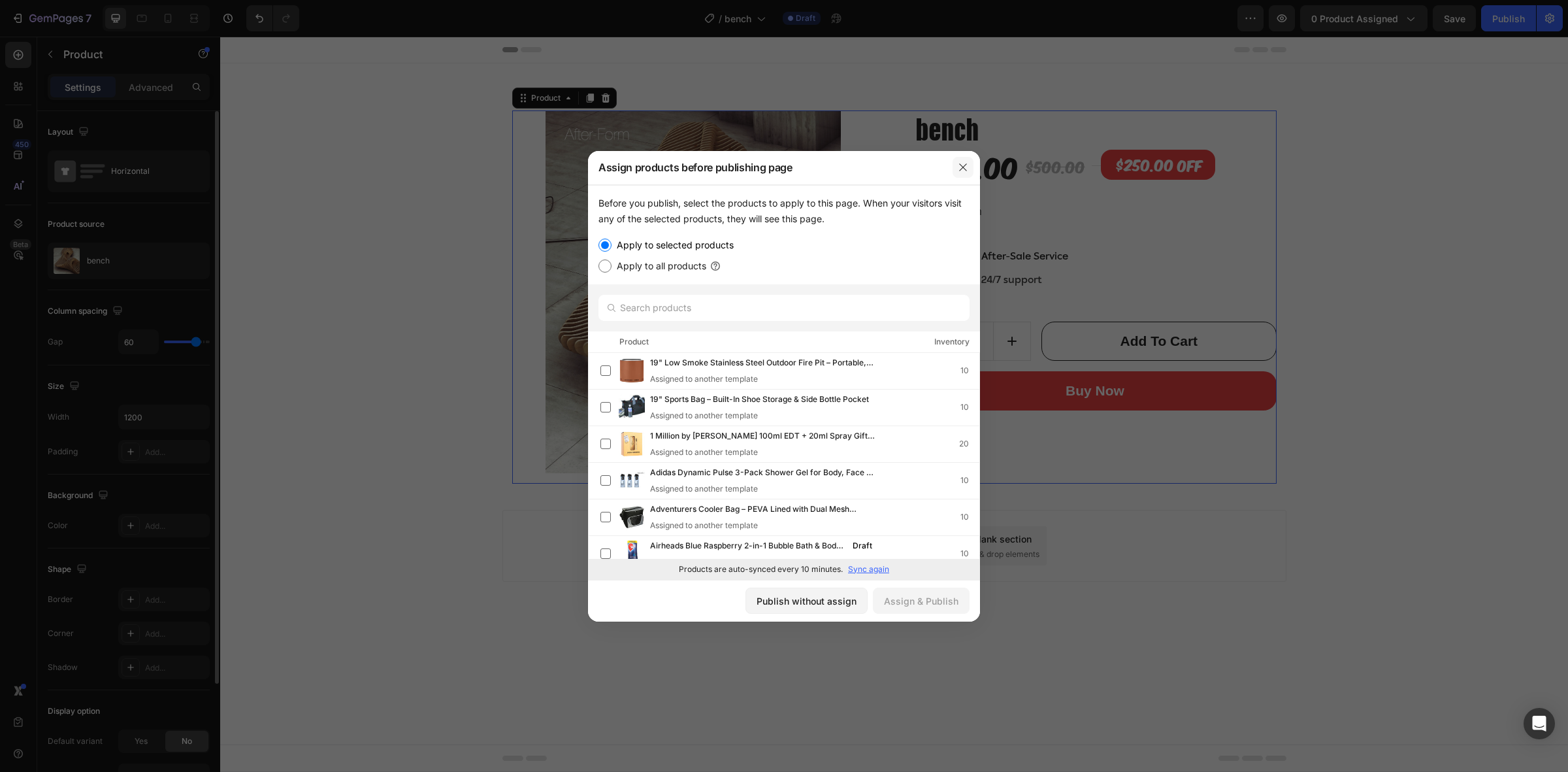
drag, startPoint x: 742, startPoint y: 132, endPoint x: 962, endPoint y: 168, distance: 222.9
click at [962, 168] on icon "button" at bounding box center [963, 167] width 11 height 11
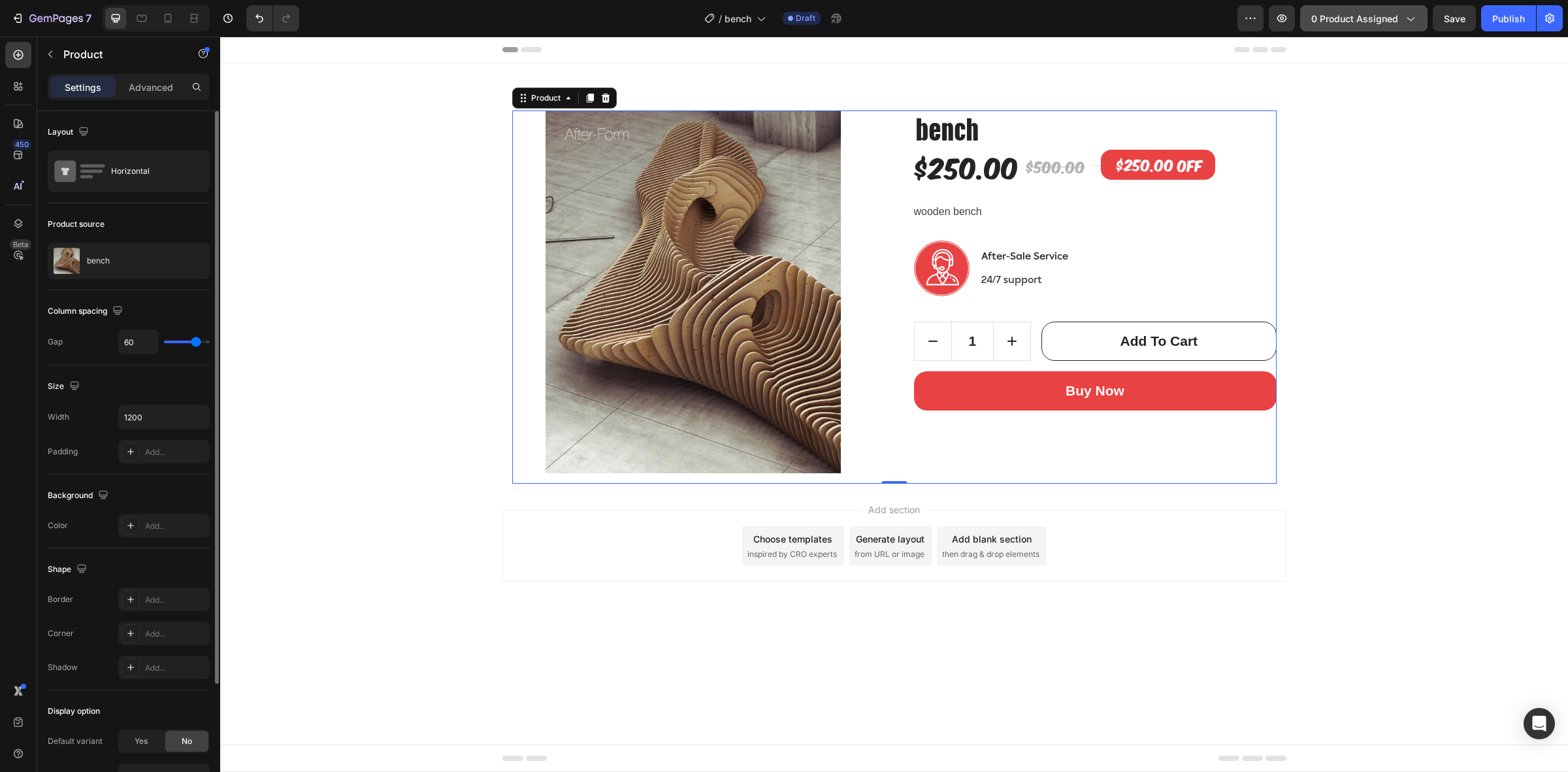
click at [1368, 23] on span "0 product assigned" at bounding box center [1355, 18] width 87 height 14
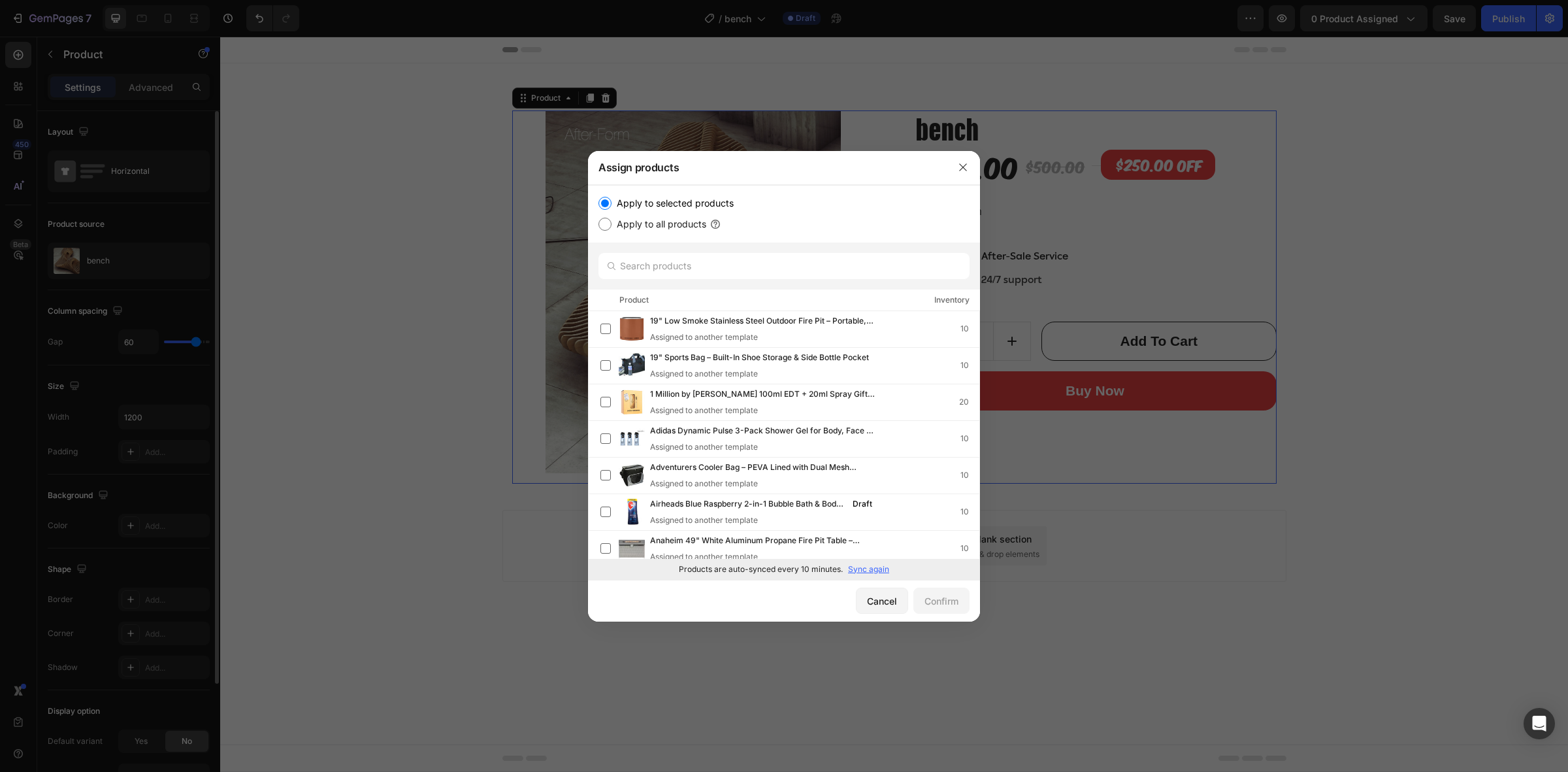
click at [1380, 107] on div at bounding box center [784, 386] width 1568 height 772
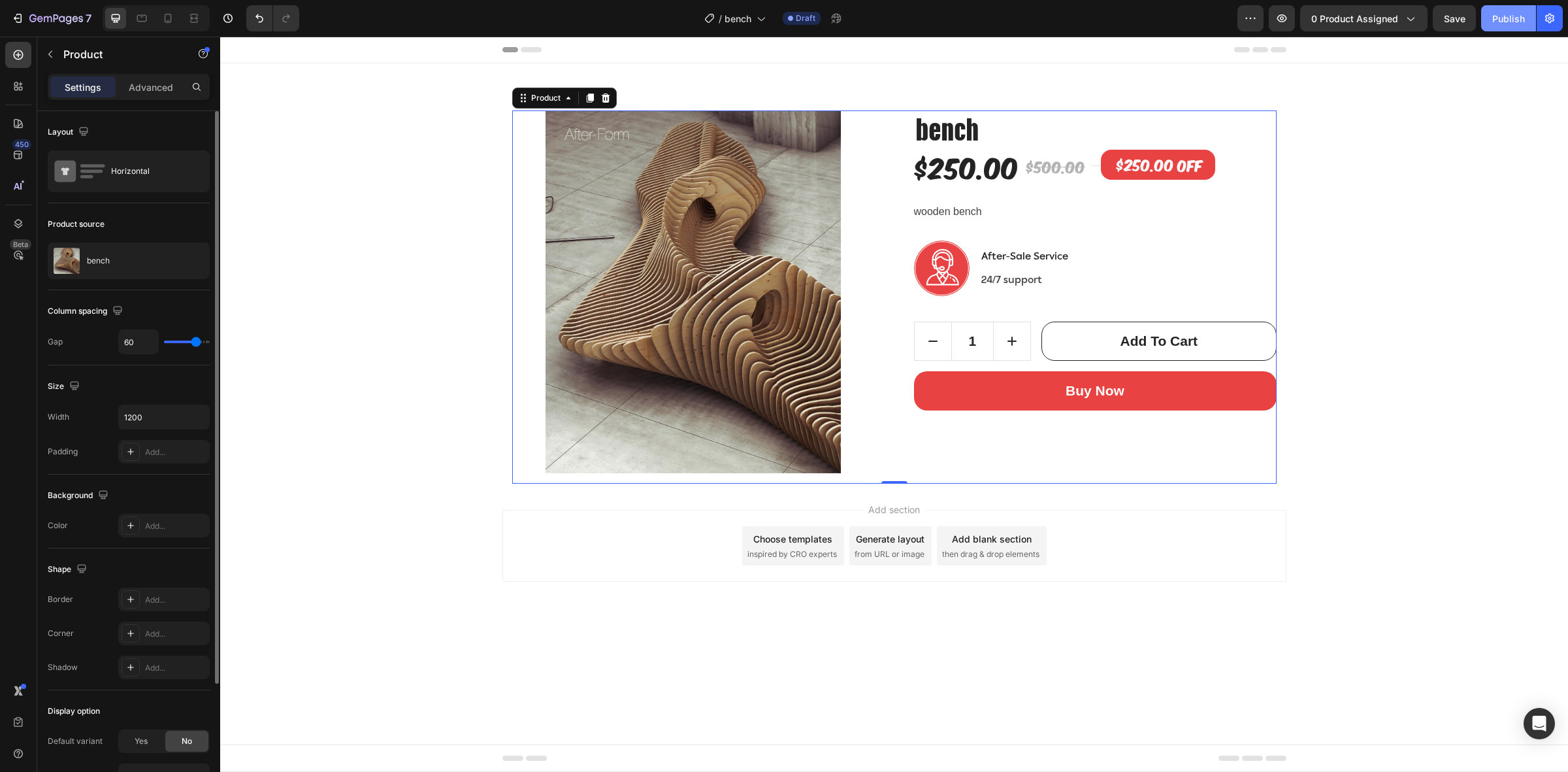
click at [1513, 21] on div "Publish" at bounding box center [1509, 18] width 33 height 14
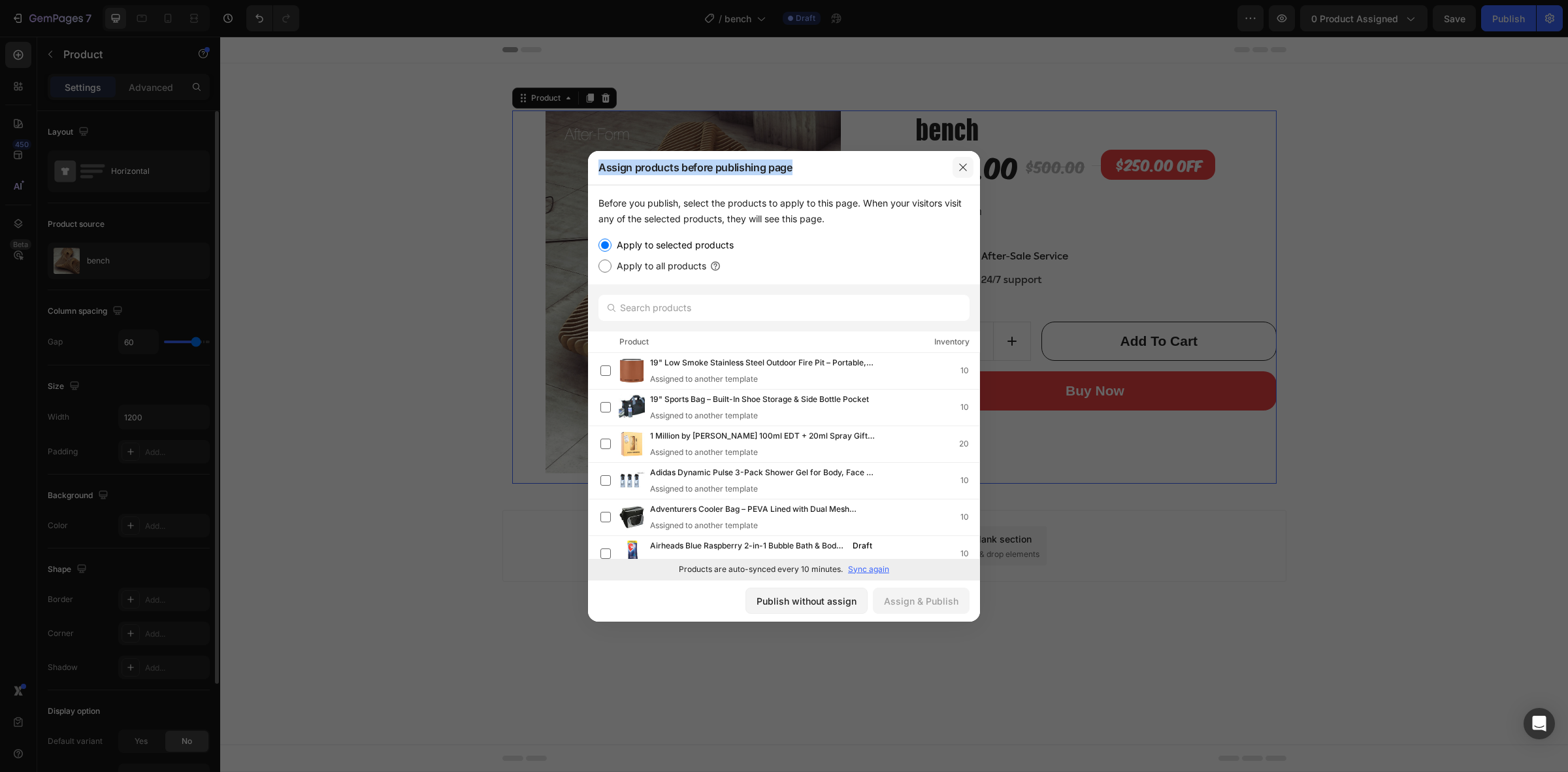
drag, startPoint x: 977, startPoint y: 166, endPoint x: 966, endPoint y: 165, distance: 11.0
click at [972, 166] on div "Assign products before publishing page Before you publish, select the products …" at bounding box center [784, 386] width 1568 height 772
click at [965, 164] on icon "button" at bounding box center [963, 167] width 11 height 11
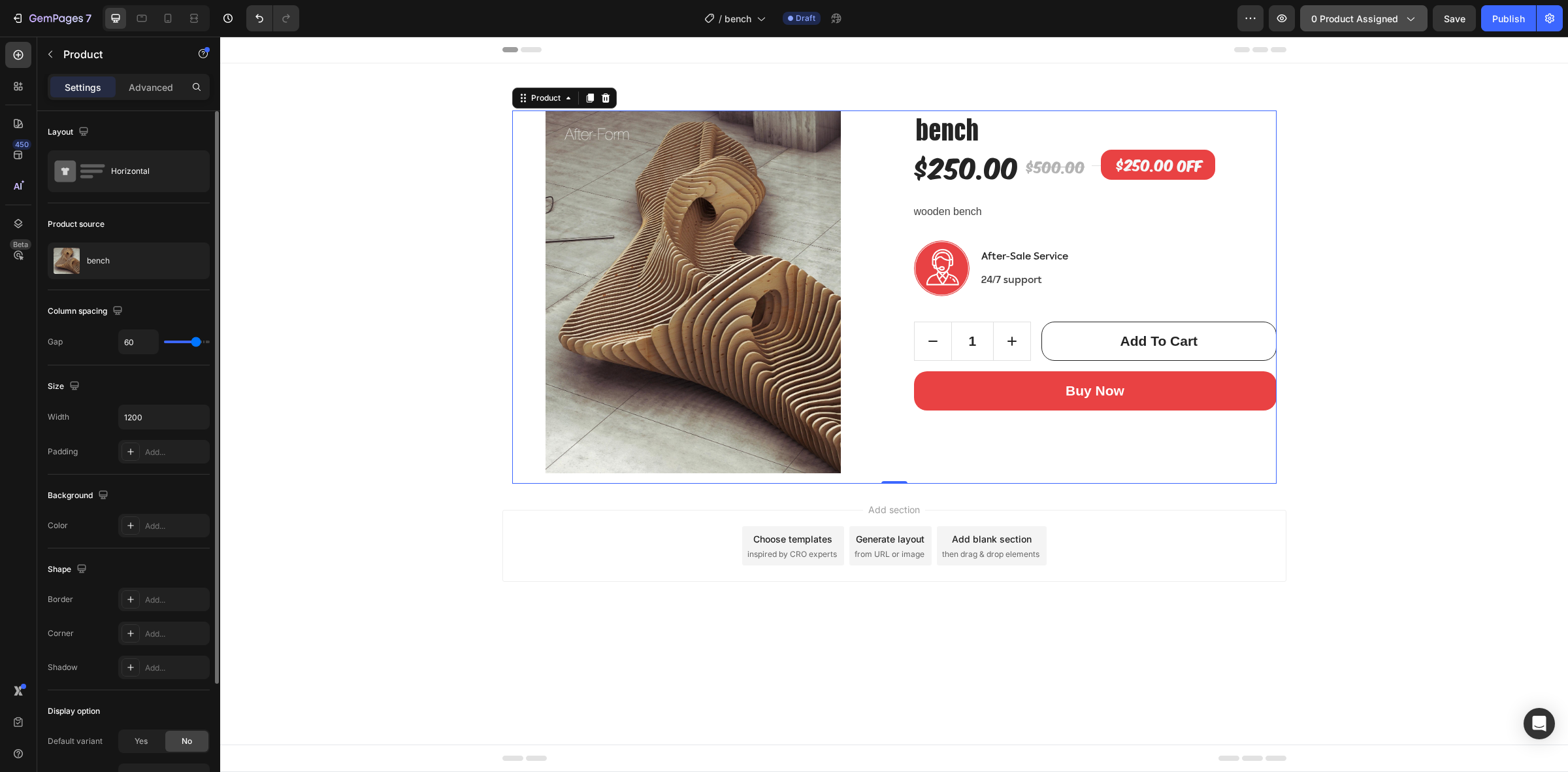
click at [1351, 20] on span "0 product assigned" at bounding box center [1355, 18] width 87 height 14
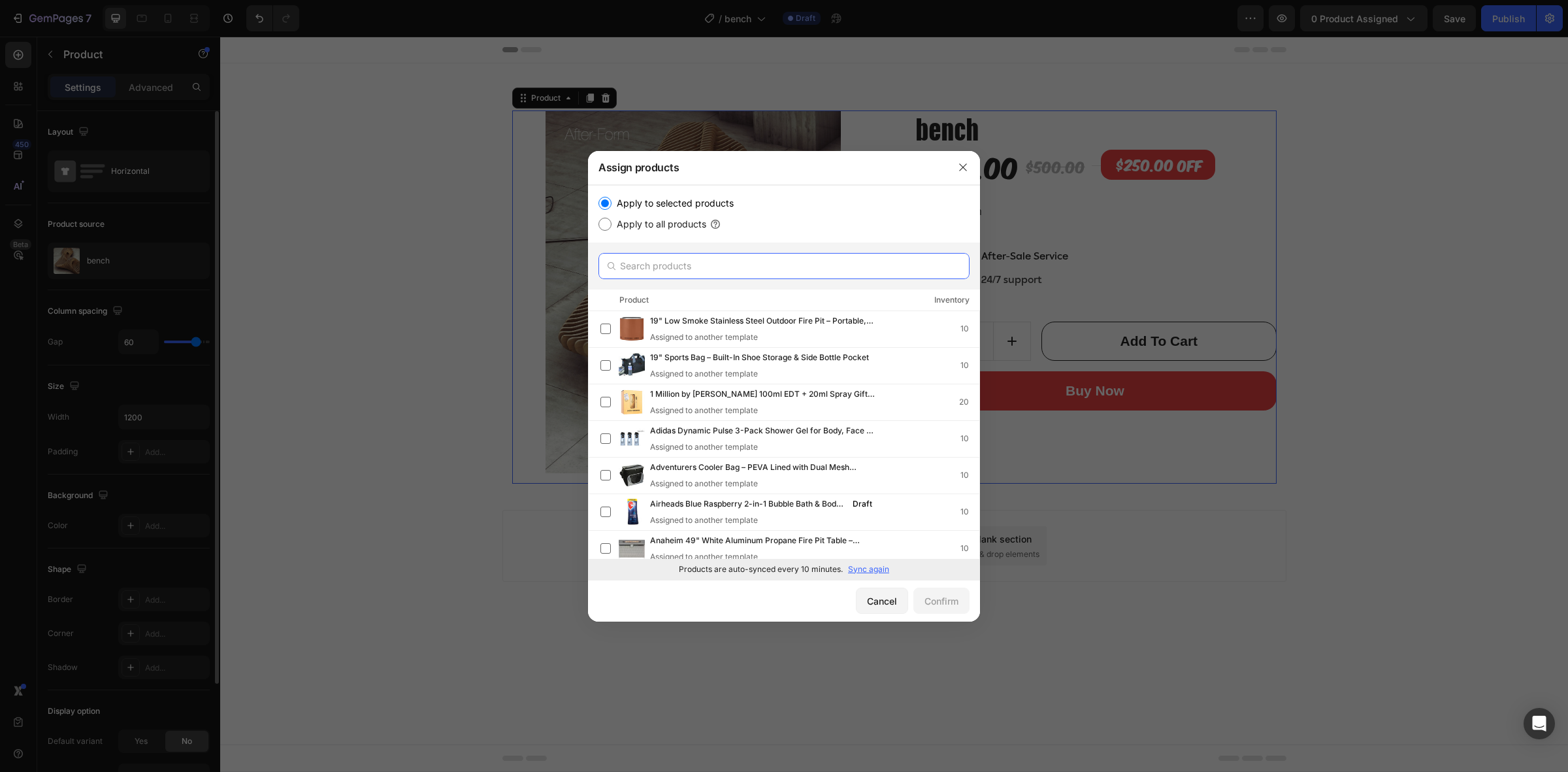
click at [684, 263] on input "text" at bounding box center [784, 266] width 371 height 26
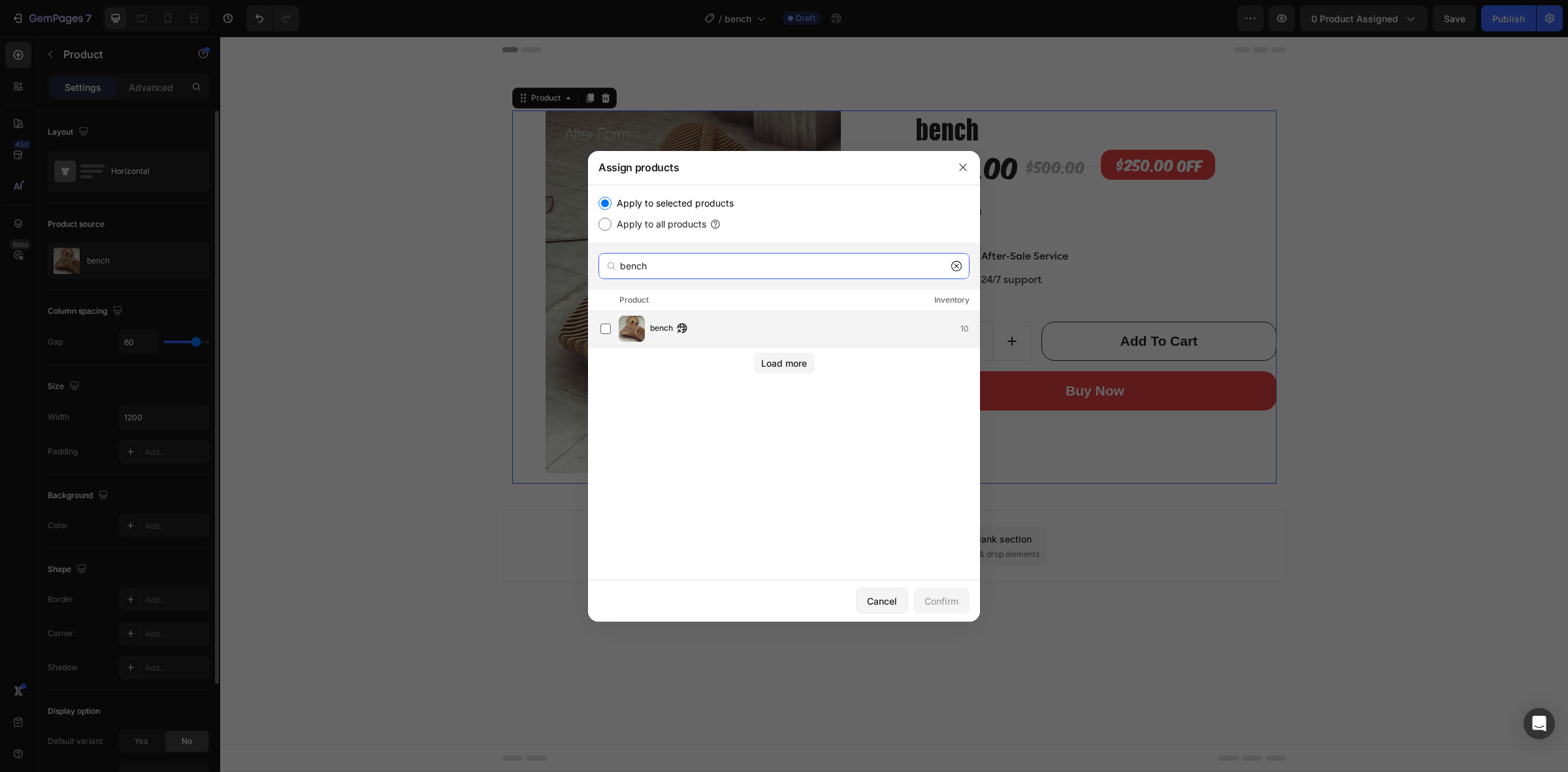
type input "bench"
click at [644, 334] on img at bounding box center [632, 328] width 26 height 26
click at [948, 600] on div "Confirm" at bounding box center [942, 601] width 34 height 14
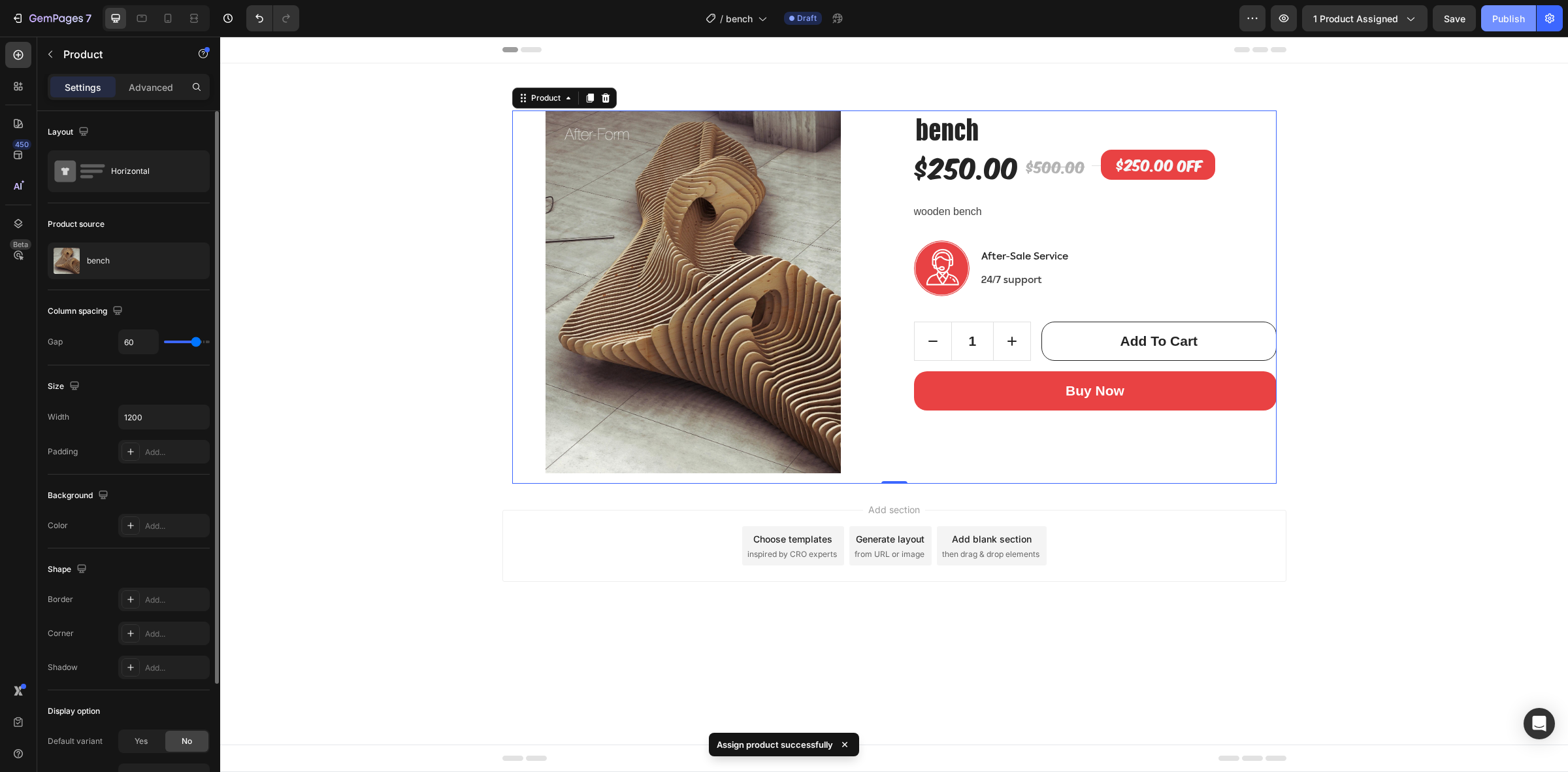
click at [1520, 6] on button "Publish" at bounding box center [1508, 18] width 55 height 26
click at [54, 14] on icon "button" at bounding box center [55, 18] width 5 height 8
